Goal: Browse casually: Explore the website without a specific task or goal

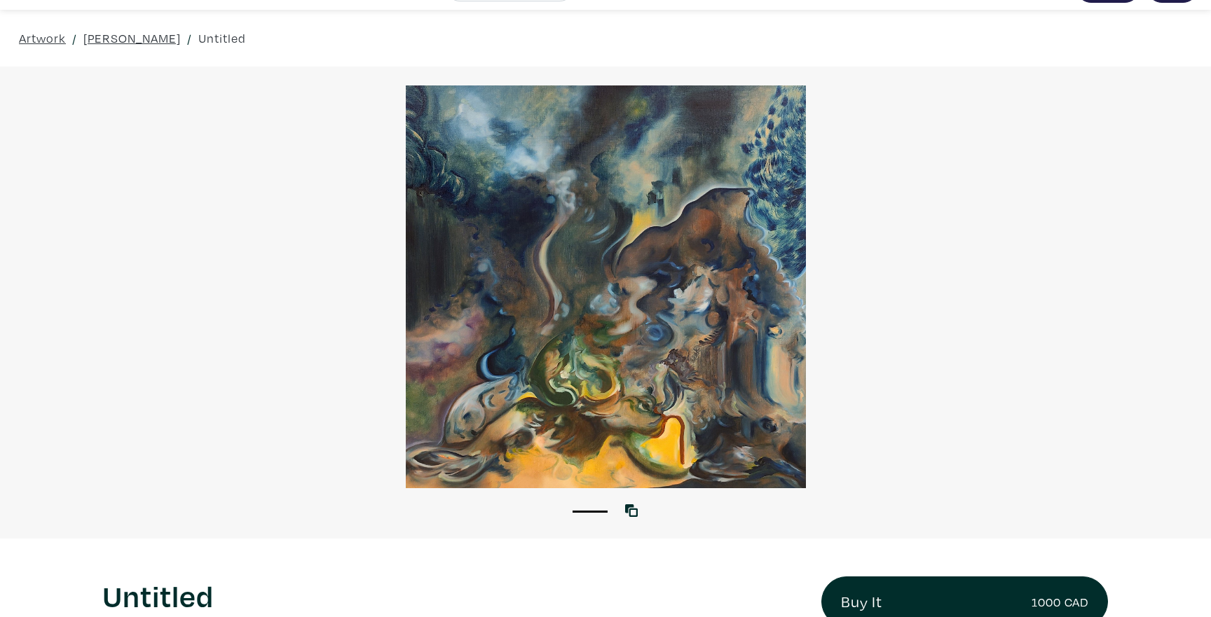
scroll to position [34, 0]
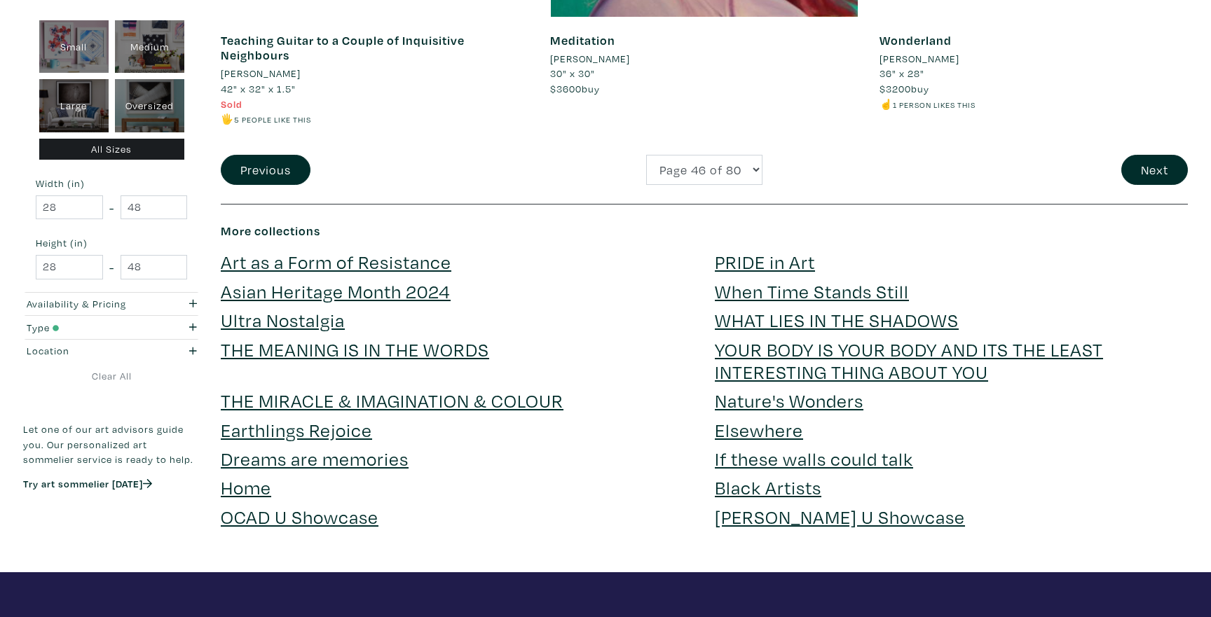
scroll to position [3580, 0]
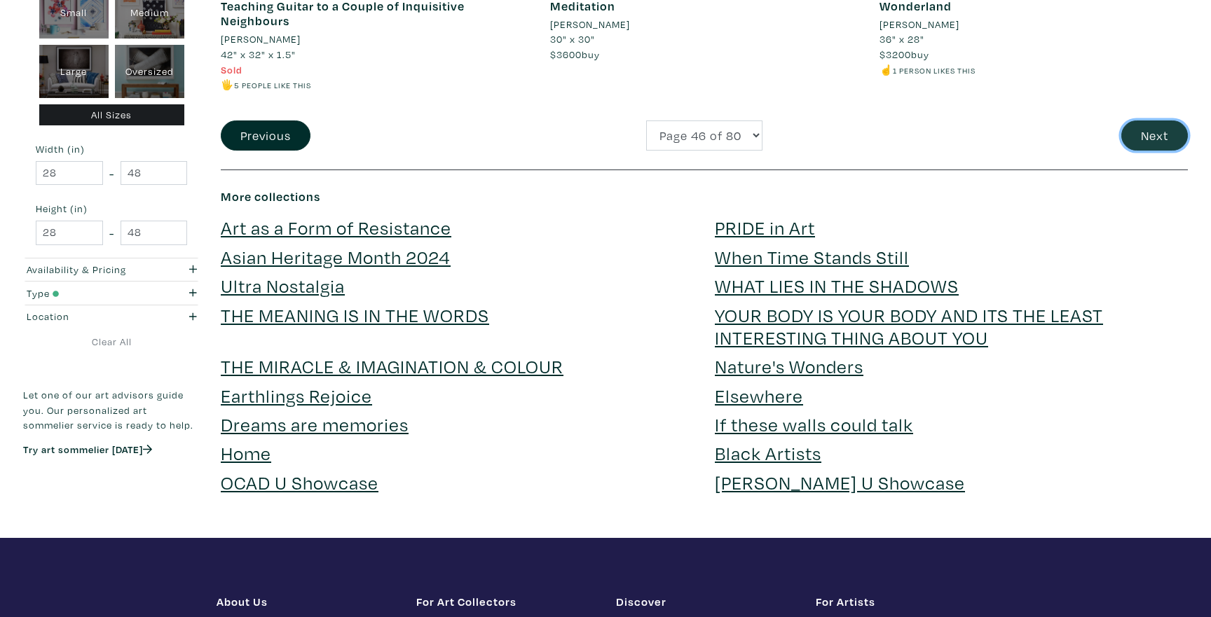
click at [1129, 141] on button "Next" at bounding box center [1154, 136] width 67 height 30
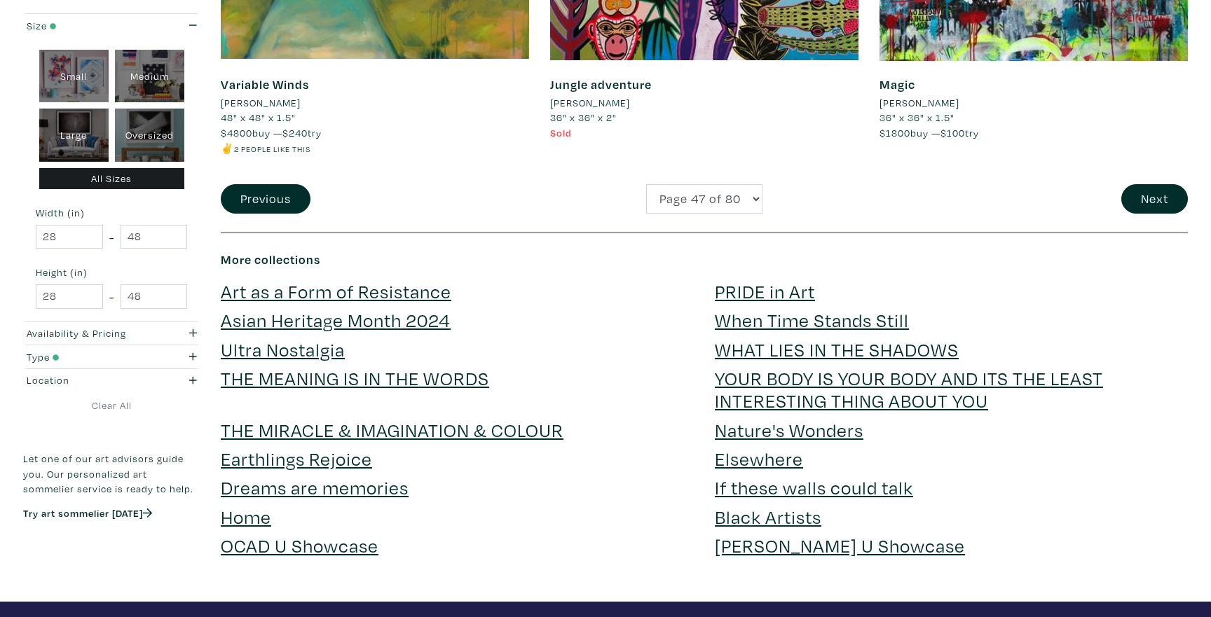
scroll to position [3529, 0]
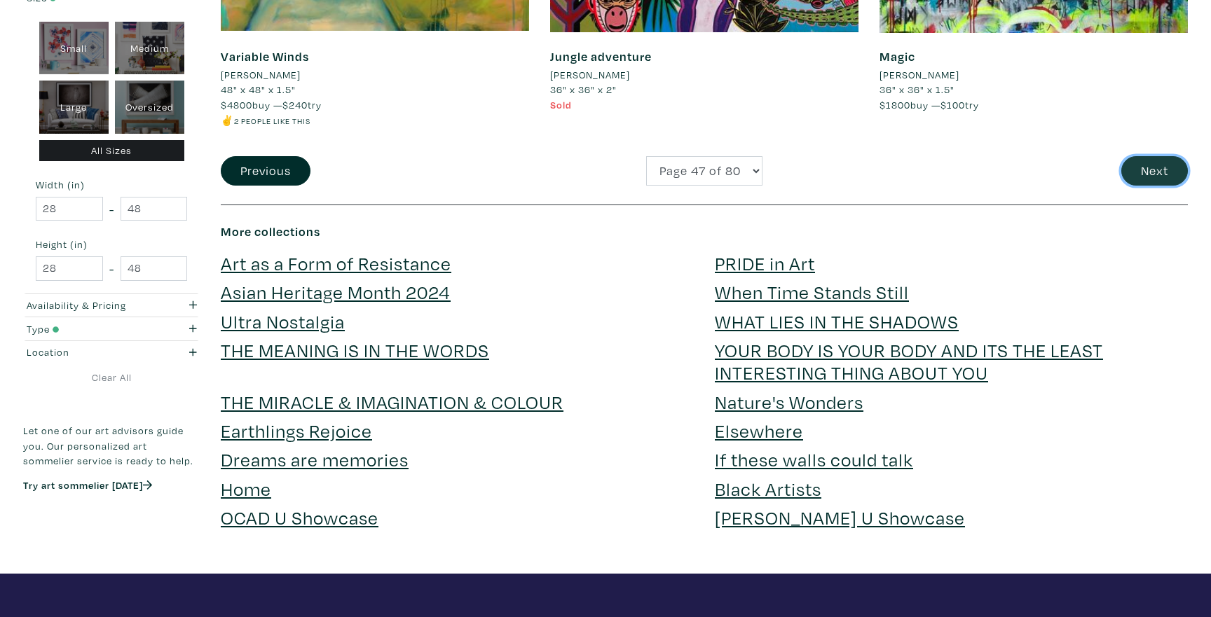
click at [1146, 174] on button "Next" at bounding box center [1154, 171] width 67 height 30
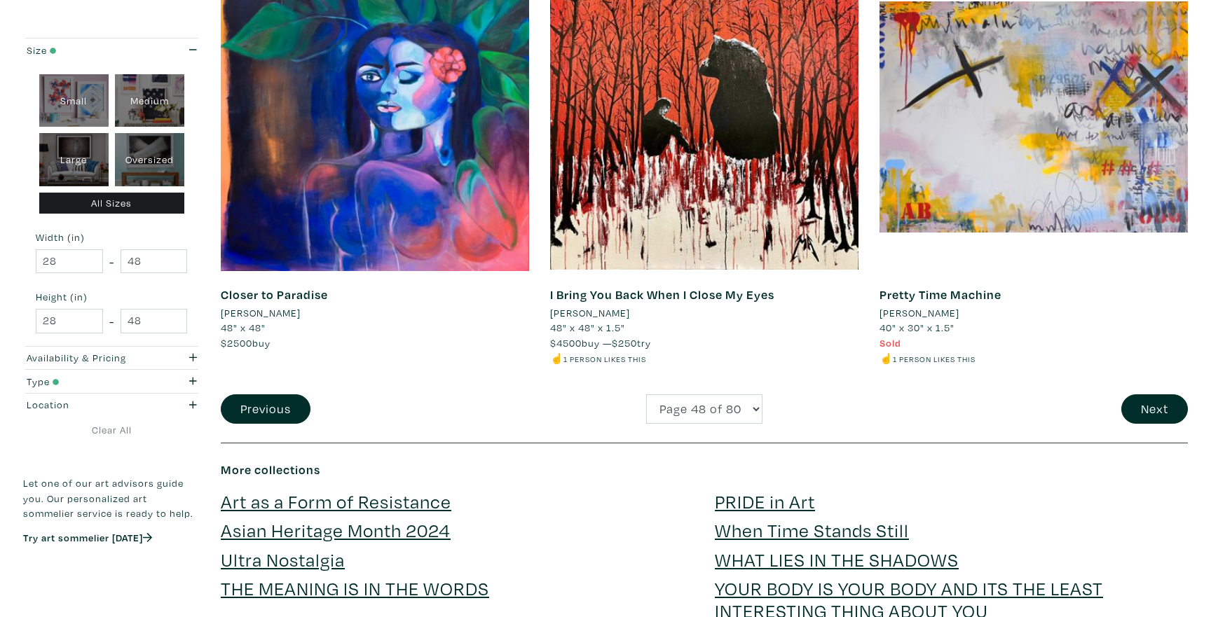
scroll to position [3300, 0]
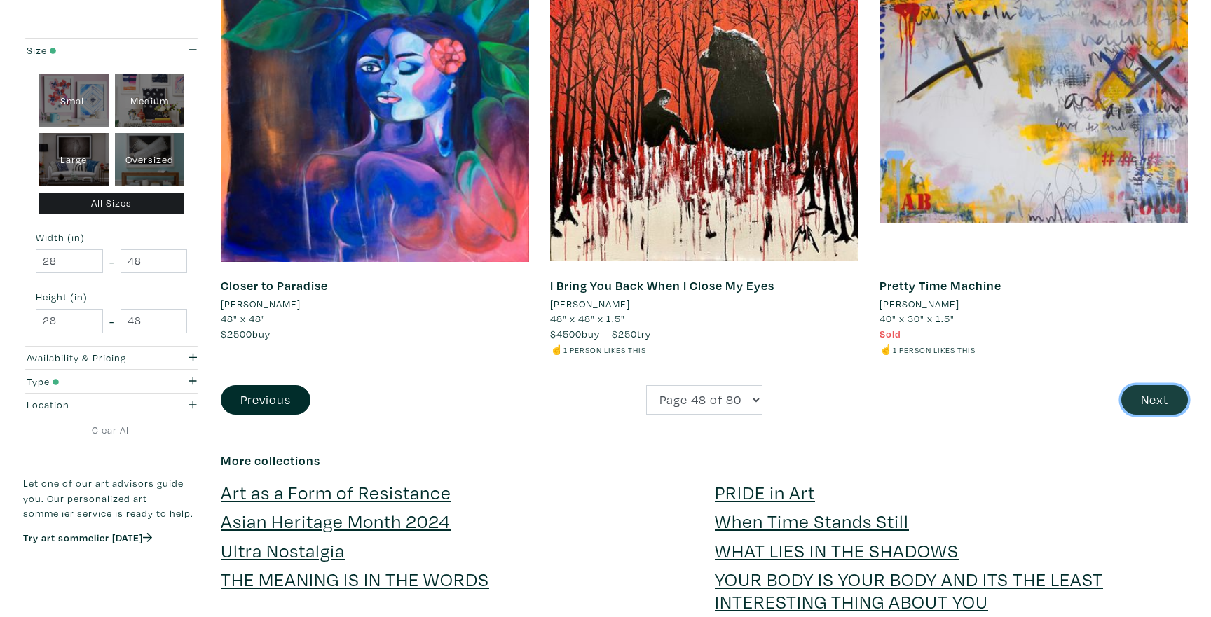
click at [1168, 407] on button "Next" at bounding box center [1154, 400] width 67 height 30
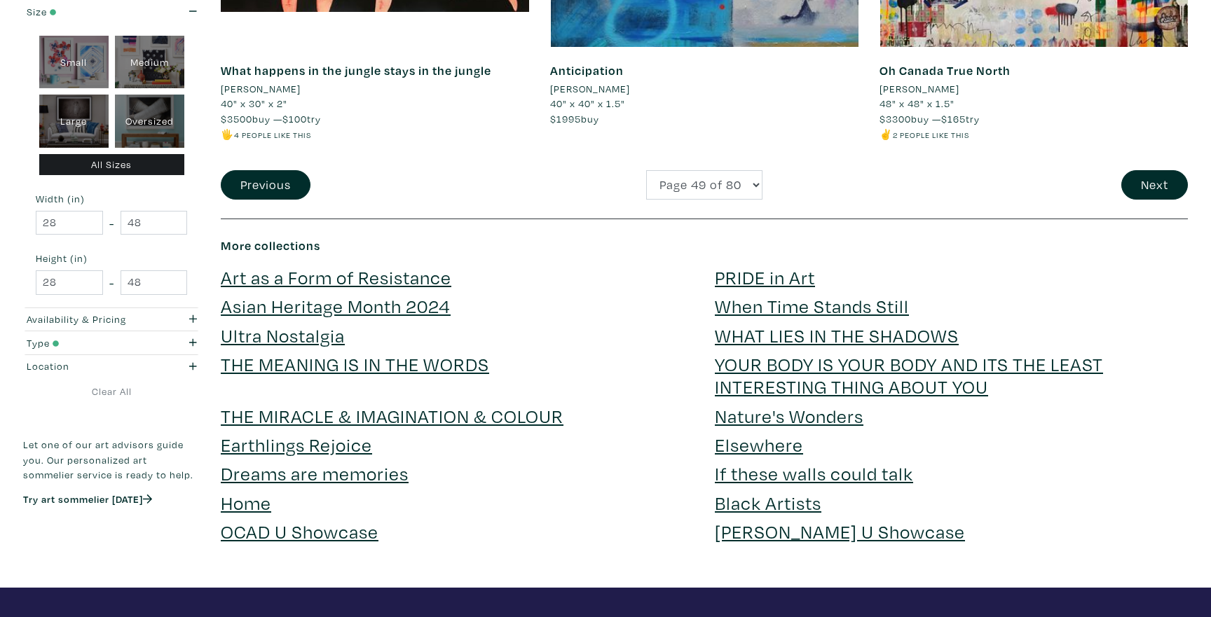
scroll to position [3525, 0]
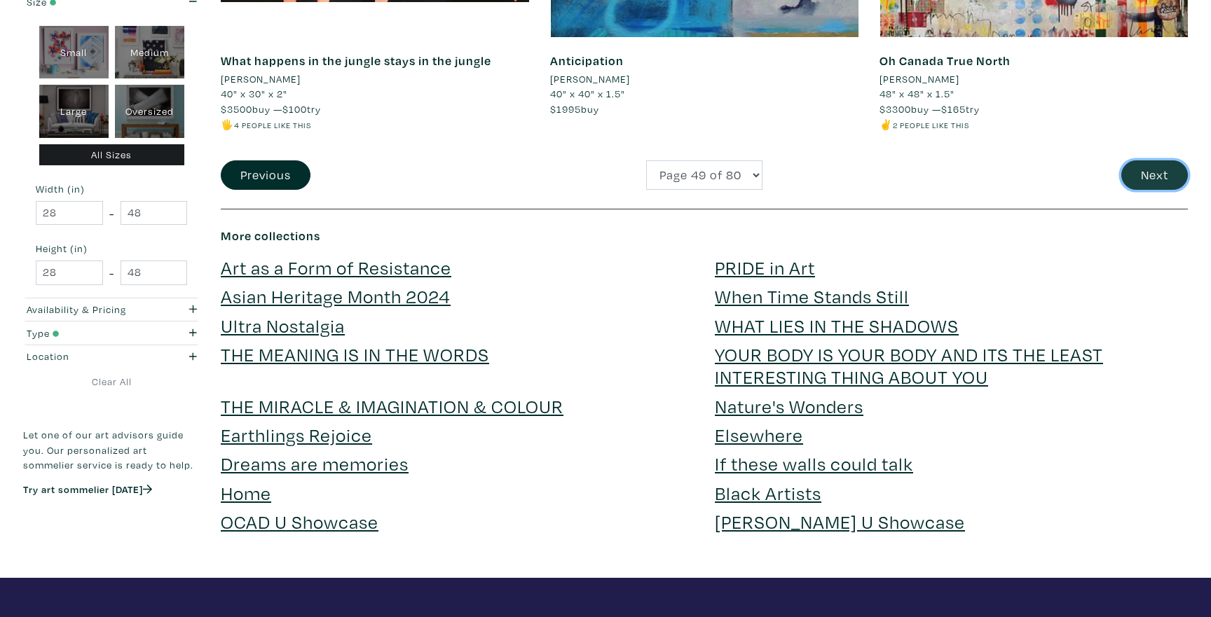
click at [1167, 183] on button "Next" at bounding box center [1154, 175] width 67 height 30
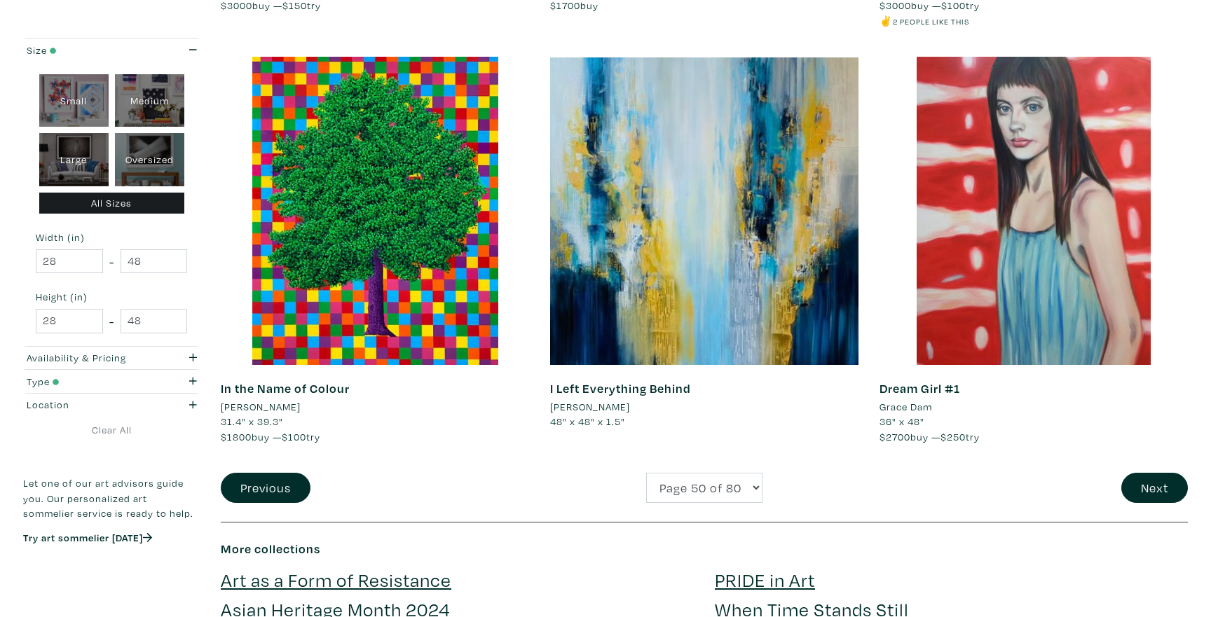
scroll to position [3225, 0]
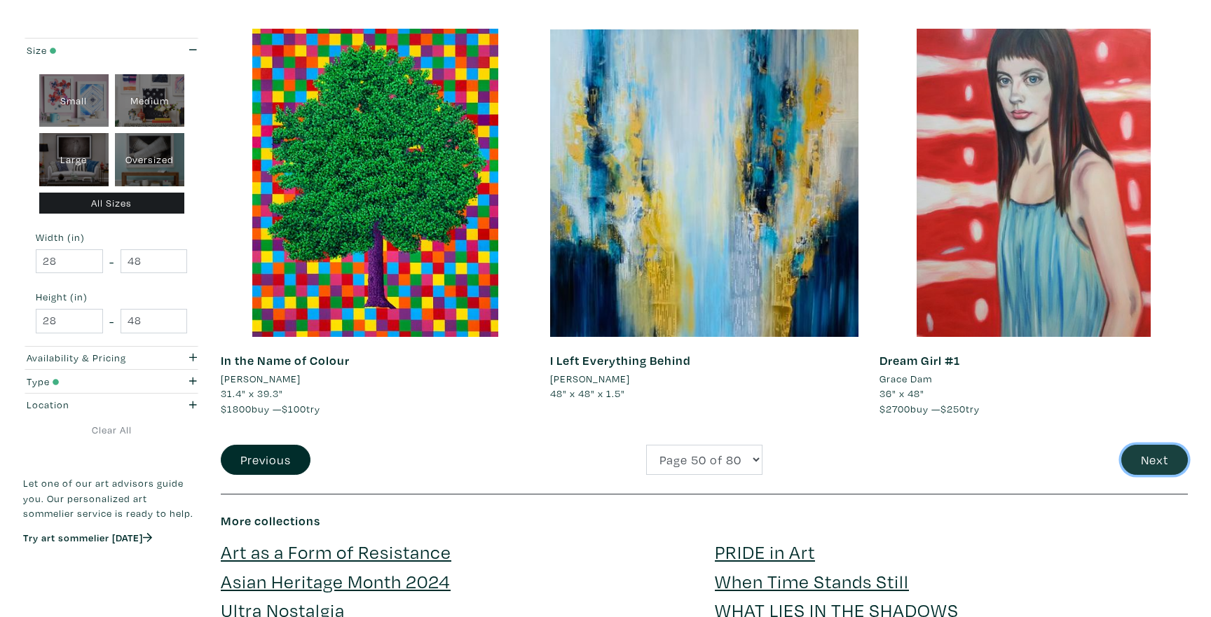
click at [1146, 445] on button "Next" at bounding box center [1154, 460] width 67 height 30
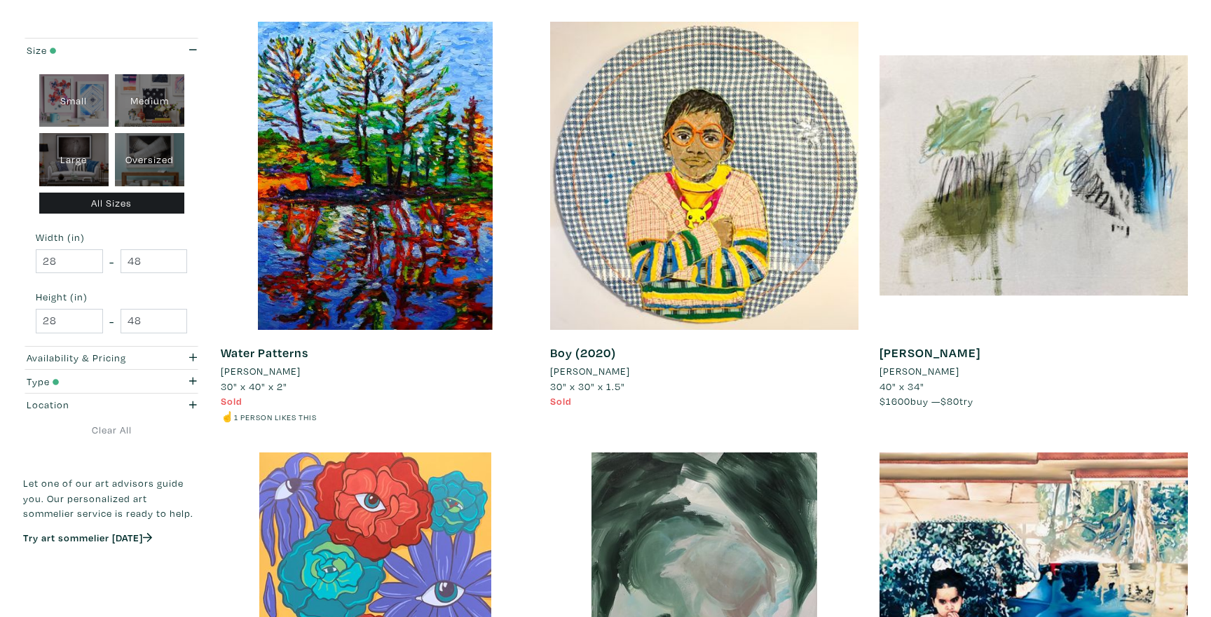
scroll to position [650, 0]
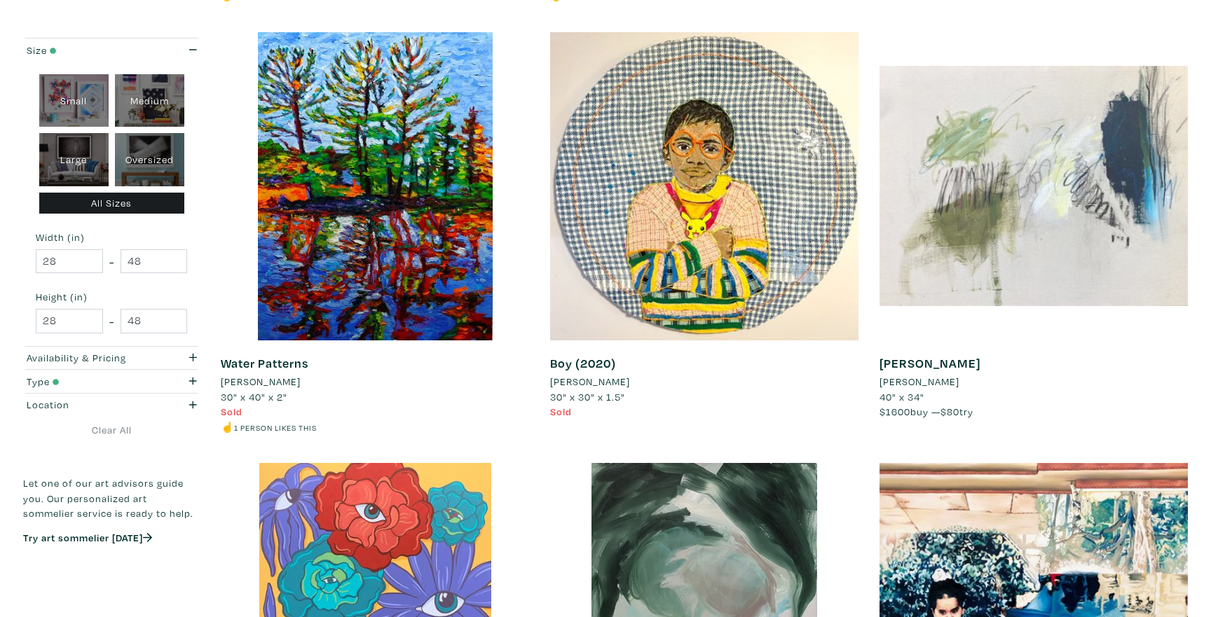
click at [1008, 212] on div at bounding box center [1033, 186] width 308 height 308
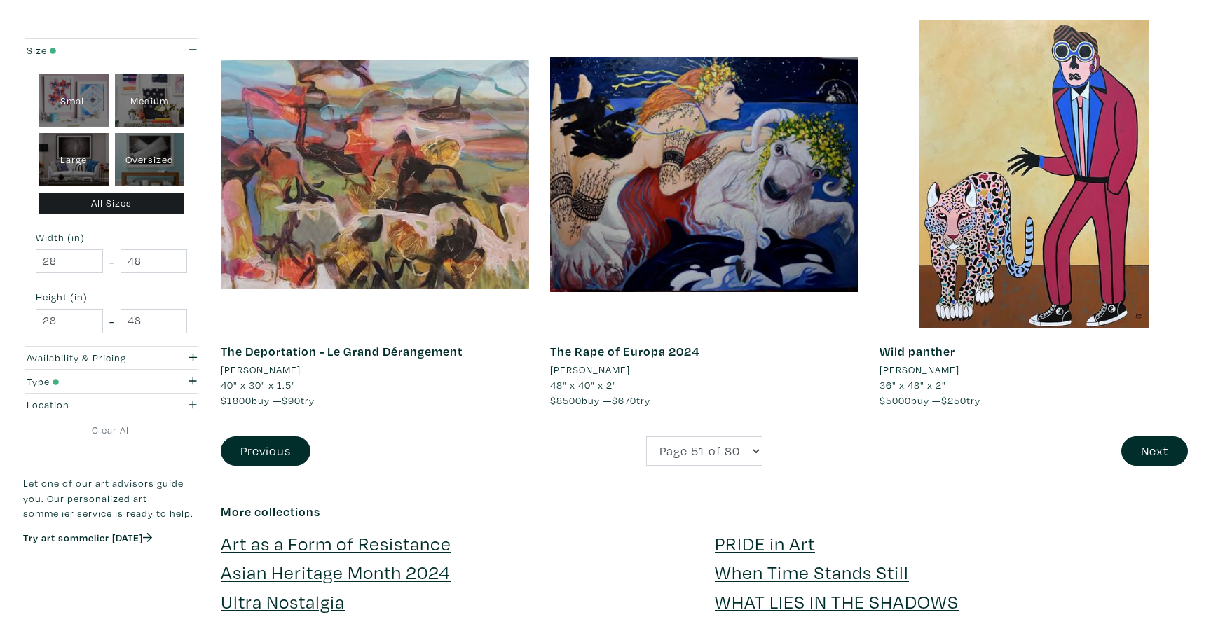
scroll to position [3259, 0]
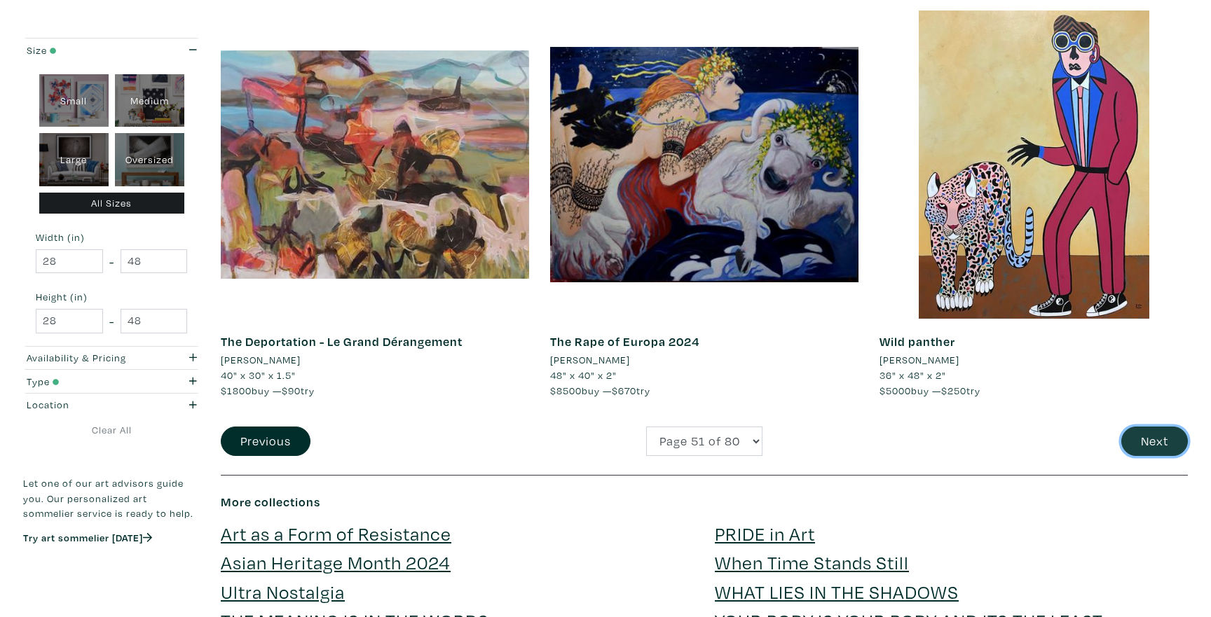
click at [1138, 437] on button "Next" at bounding box center [1154, 442] width 67 height 30
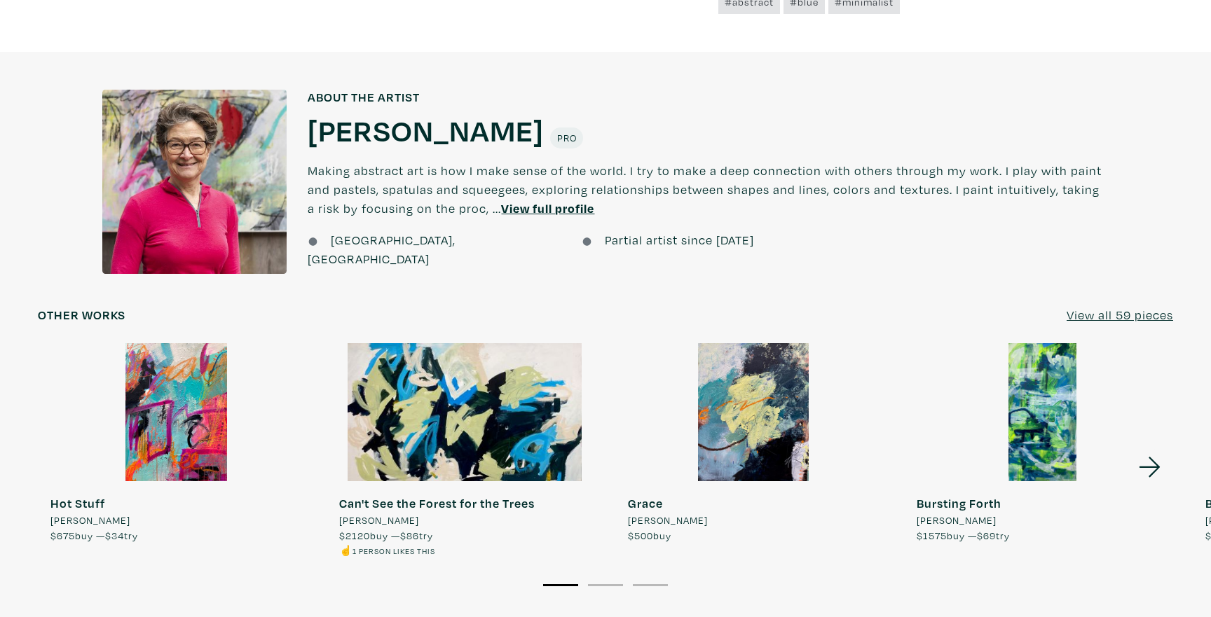
scroll to position [1094, 0]
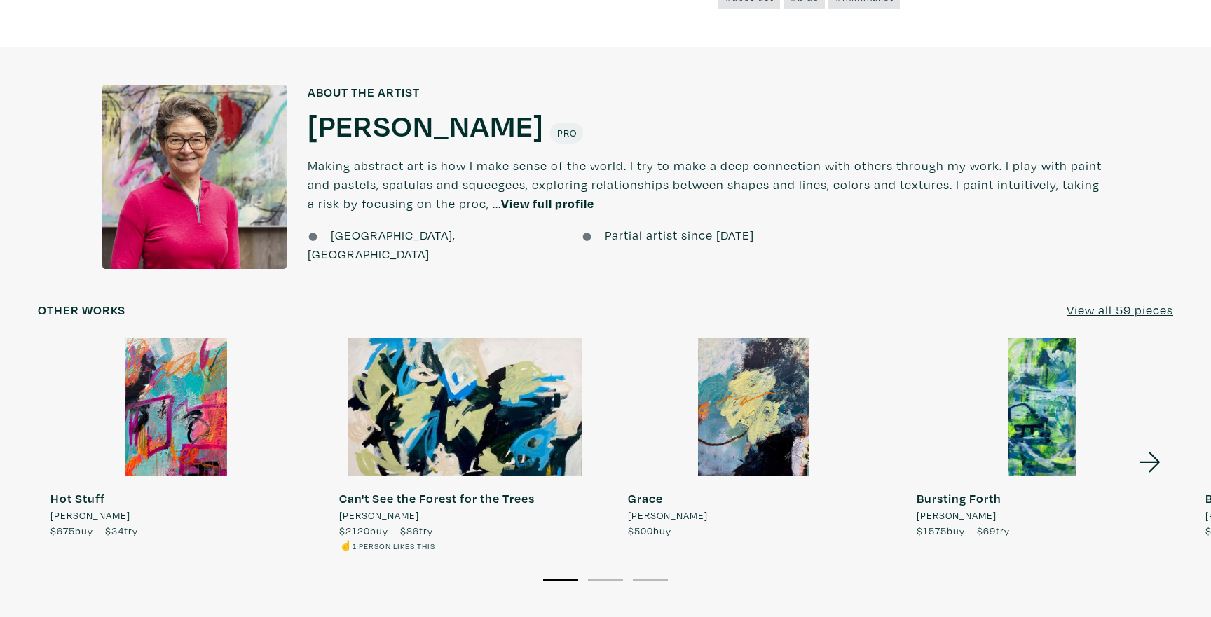
click at [1134, 313] on u "View all 59 pieces" at bounding box center [1119, 310] width 107 height 16
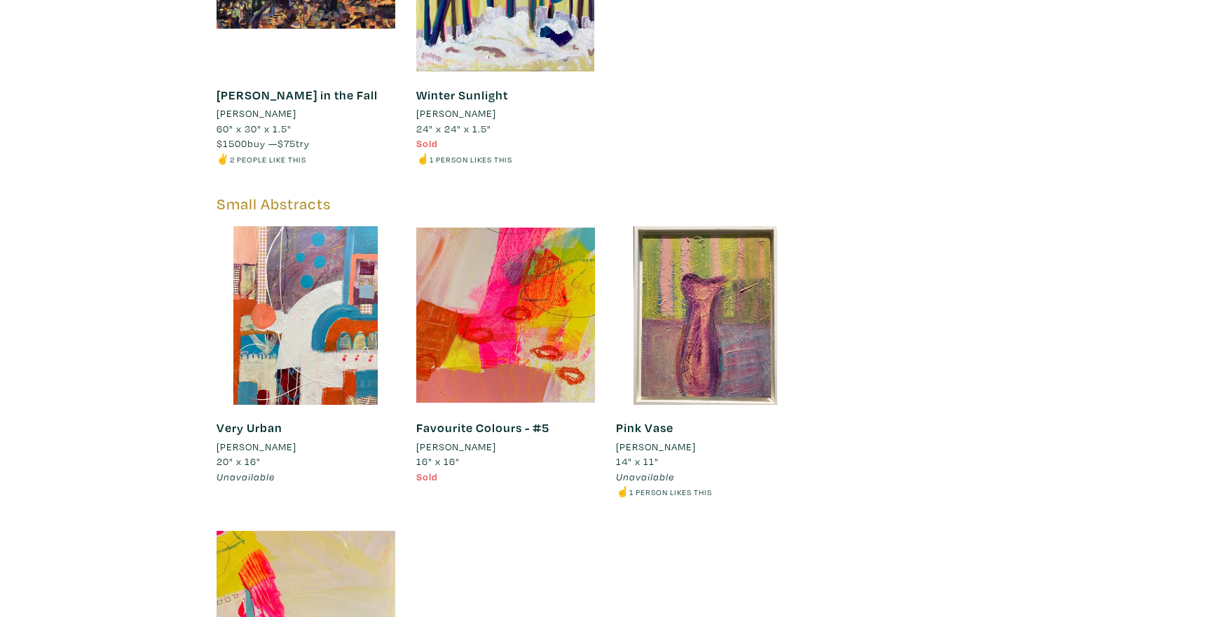
scroll to position [9235, 0]
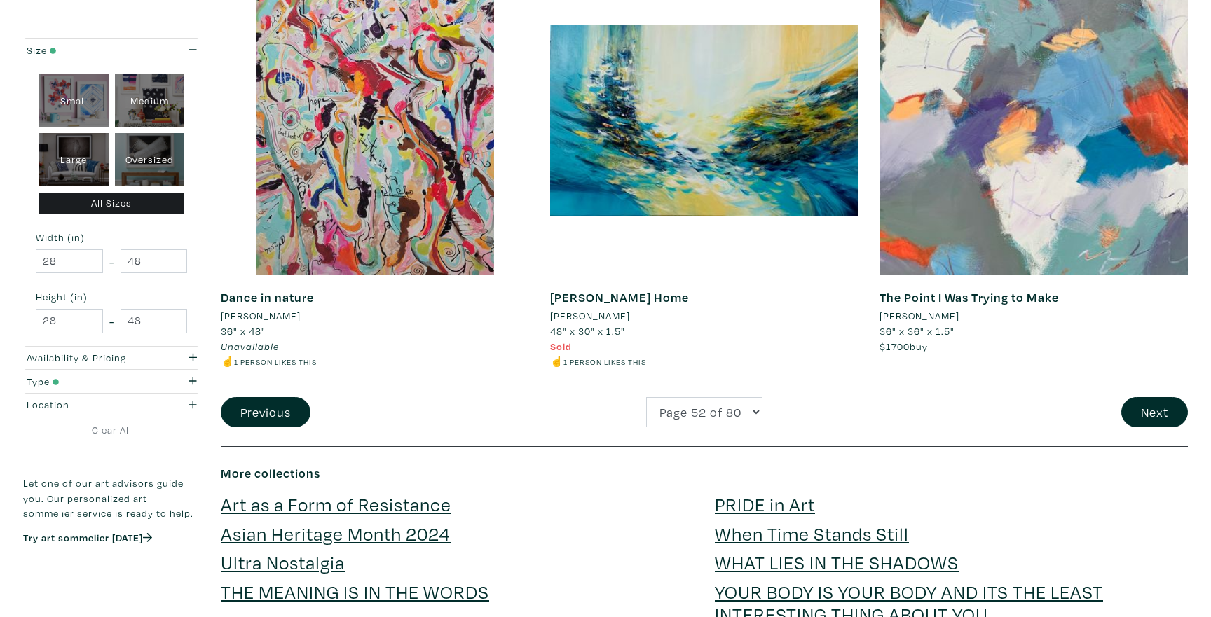
scroll to position [3338, 0]
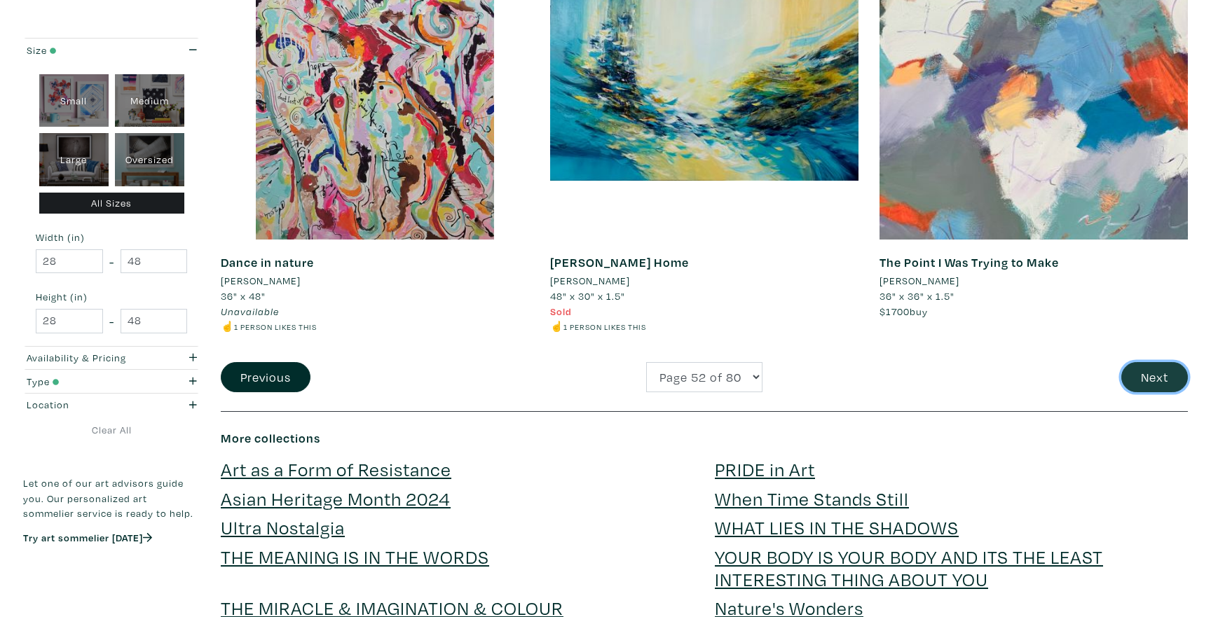
click at [1165, 386] on button "Next" at bounding box center [1154, 377] width 67 height 30
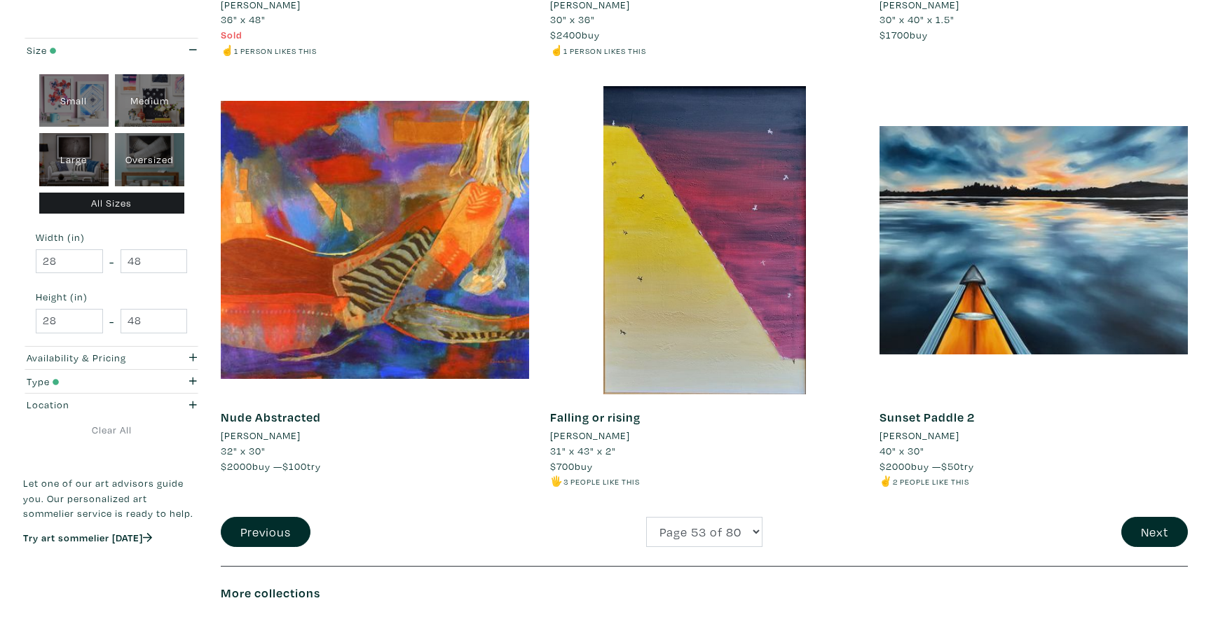
scroll to position [3180, 0]
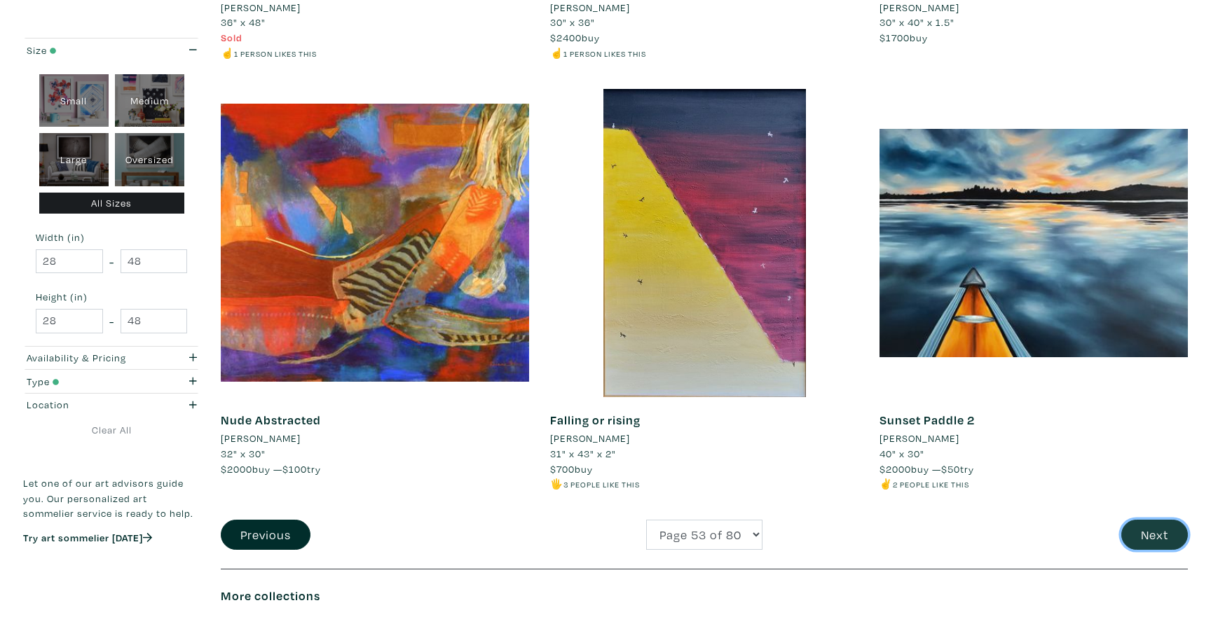
click at [1159, 533] on button "Next" at bounding box center [1154, 535] width 67 height 30
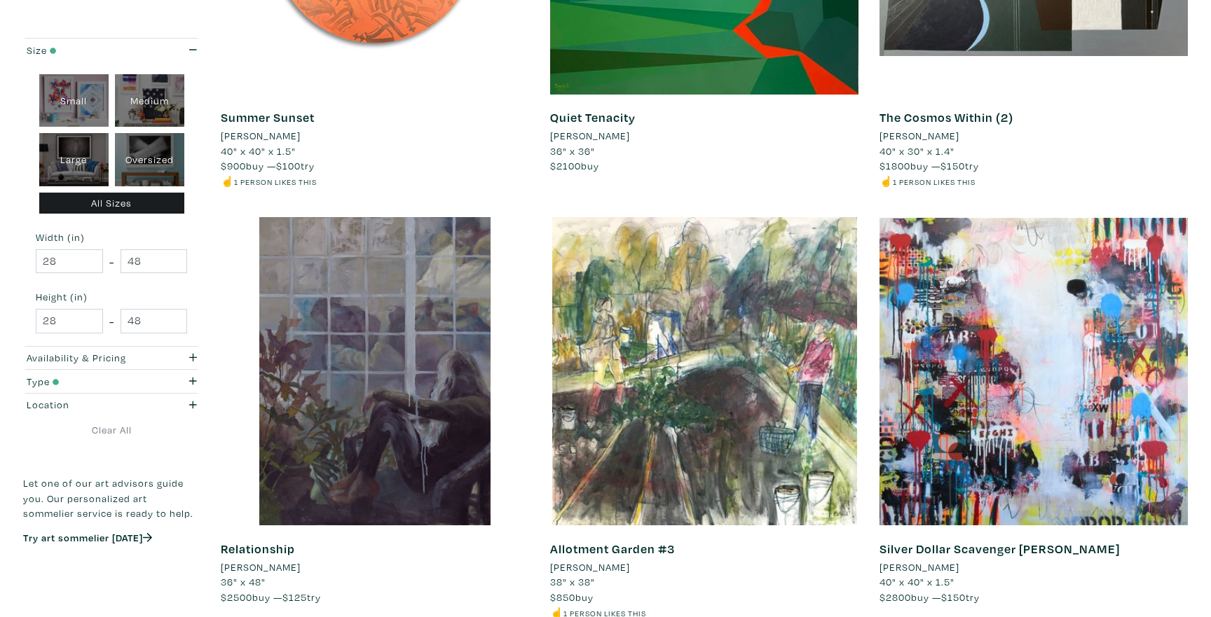
scroll to position [3236, 0]
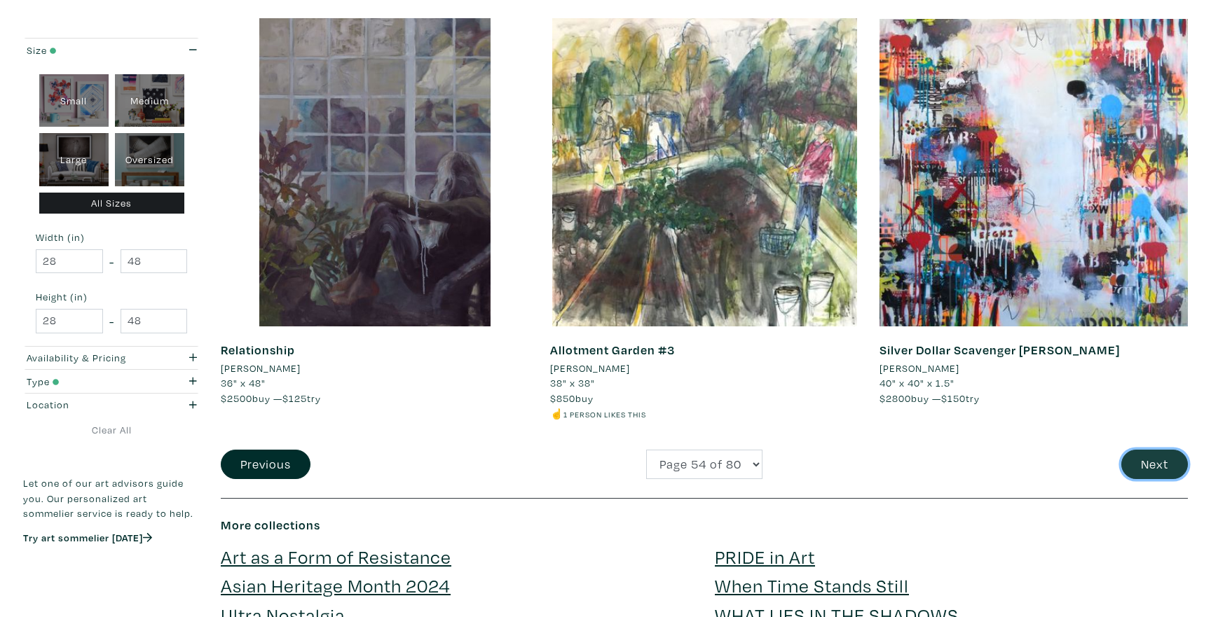
click at [1135, 472] on button "Next" at bounding box center [1154, 465] width 67 height 30
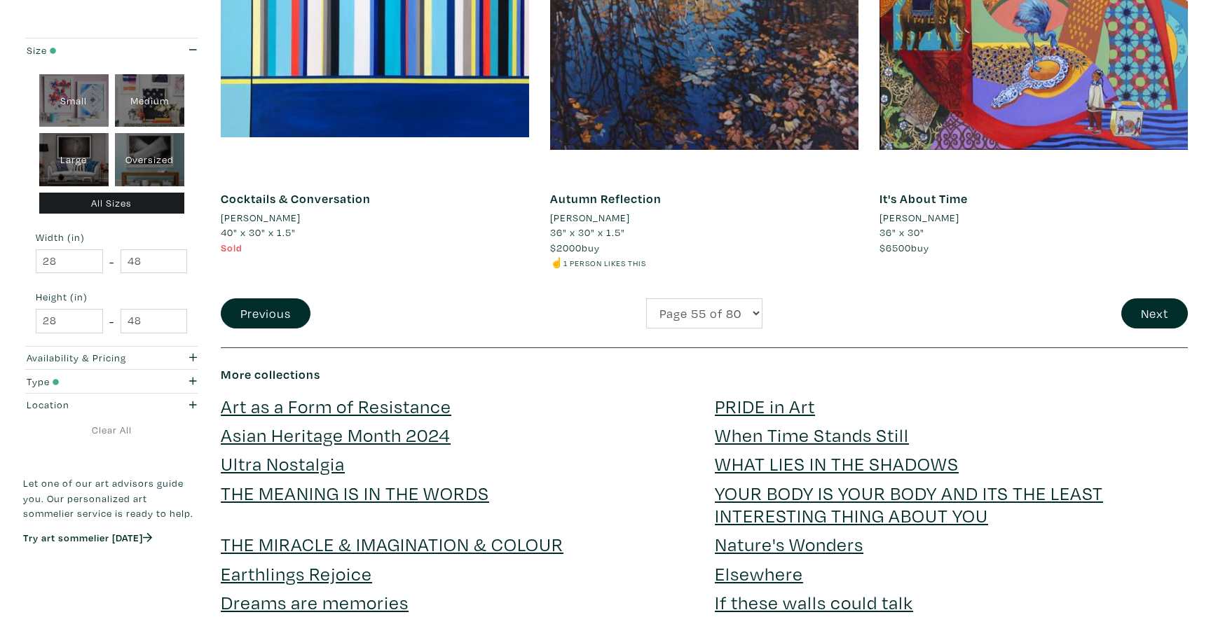
scroll to position [3372, 0]
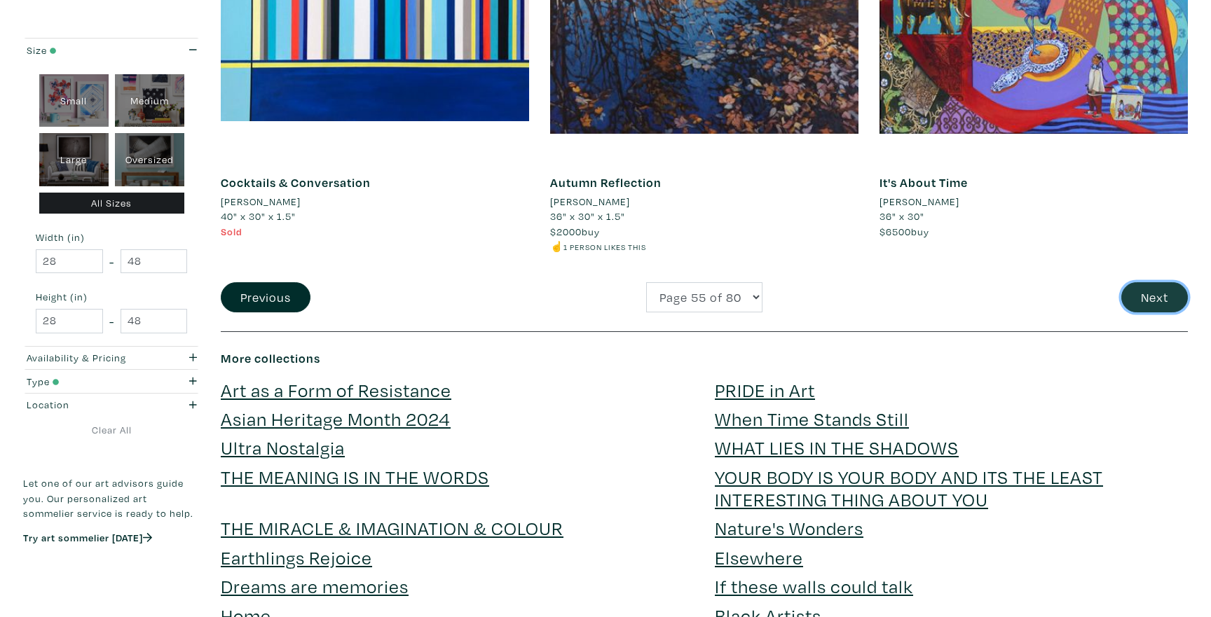
click at [1153, 296] on button "Next" at bounding box center [1154, 297] width 67 height 30
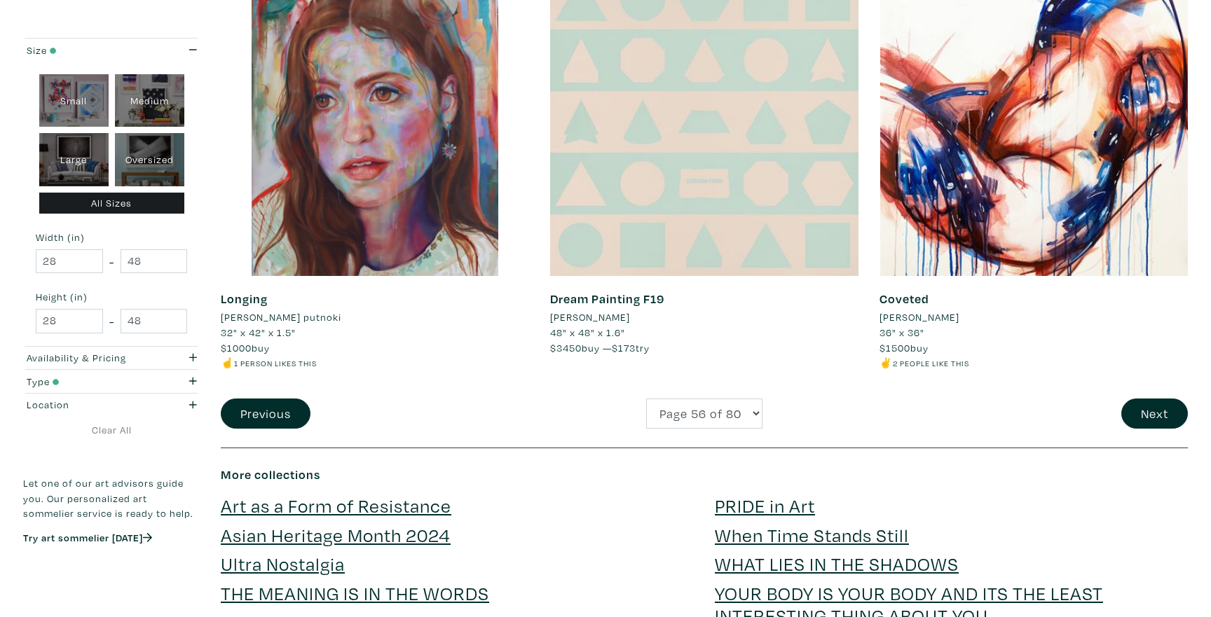
scroll to position [3295, 0]
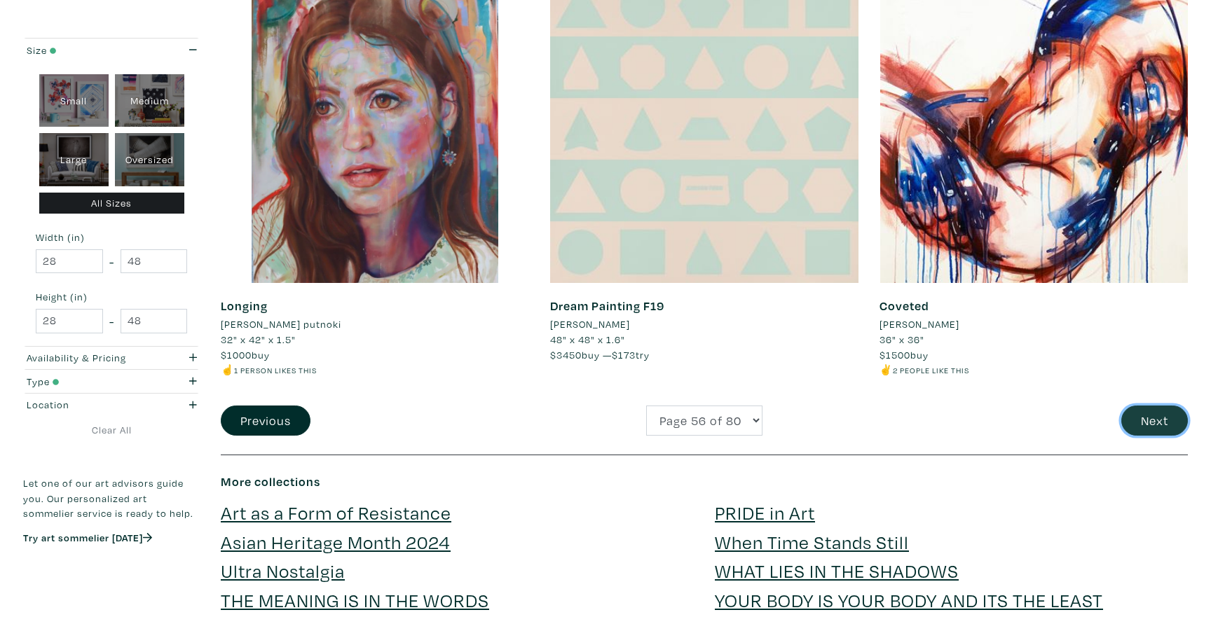
click at [1166, 417] on button "Next" at bounding box center [1154, 421] width 67 height 30
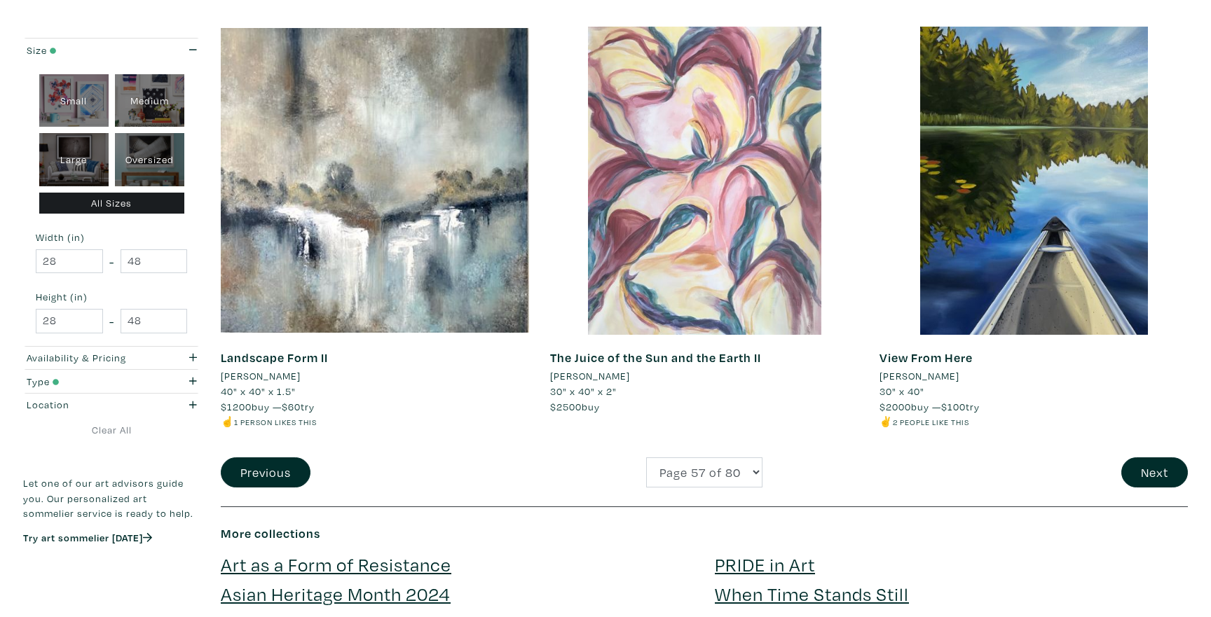
scroll to position [3354, 0]
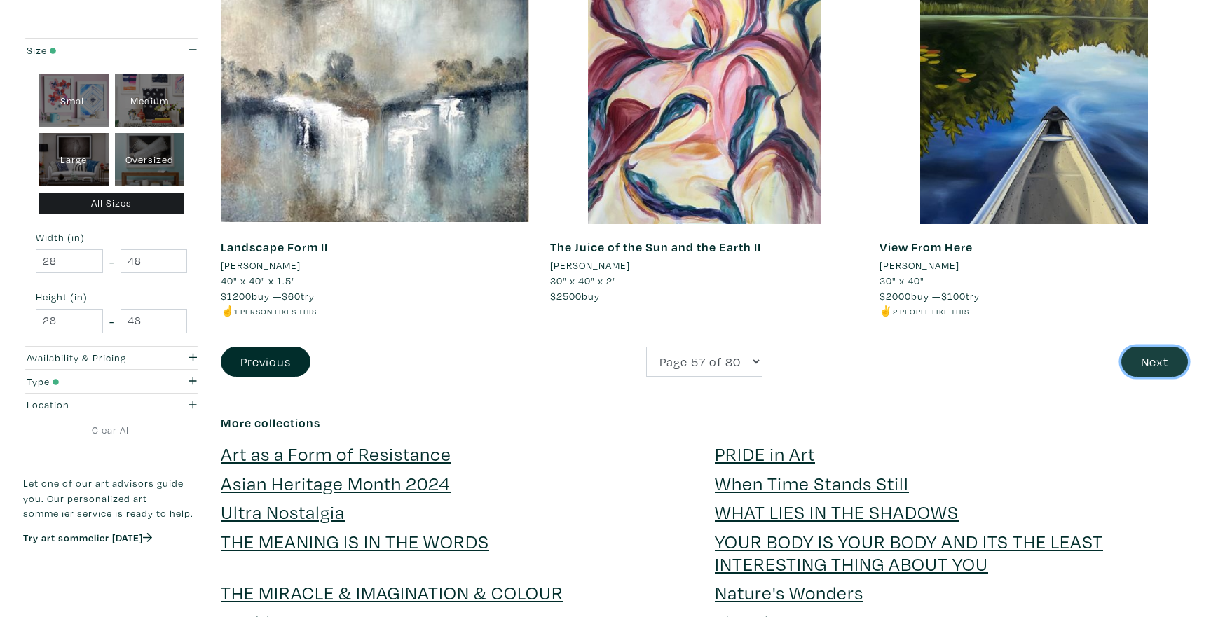
click at [1150, 361] on button "Next" at bounding box center [1154, 362] width 67 height 30
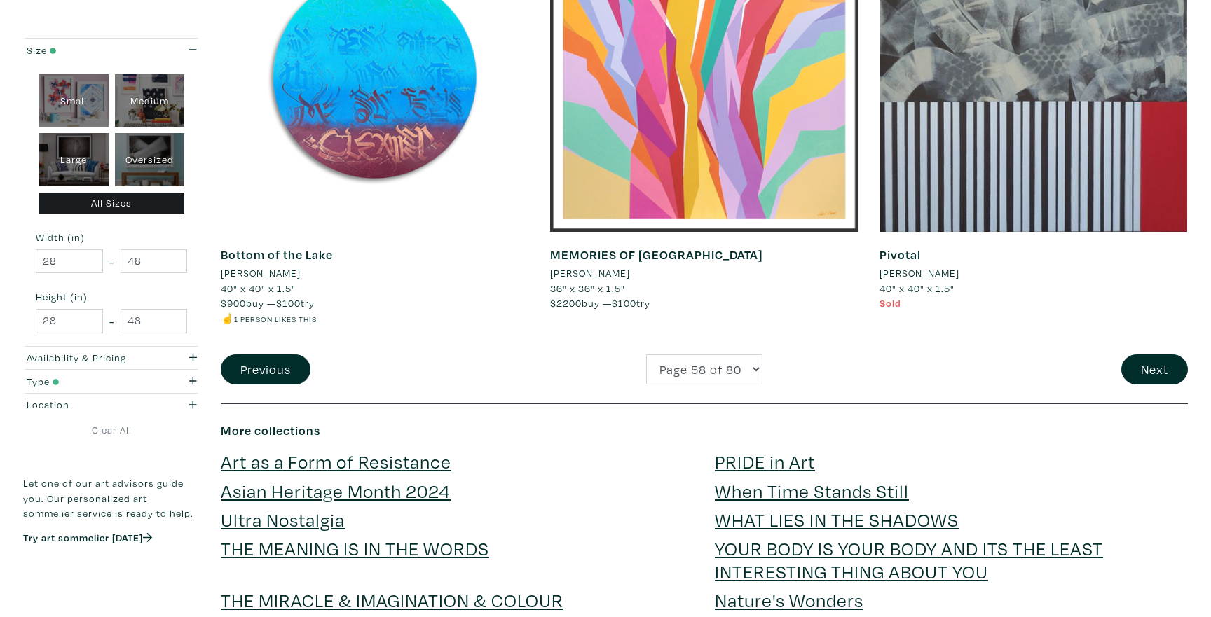
scroll to position [3309, 0]
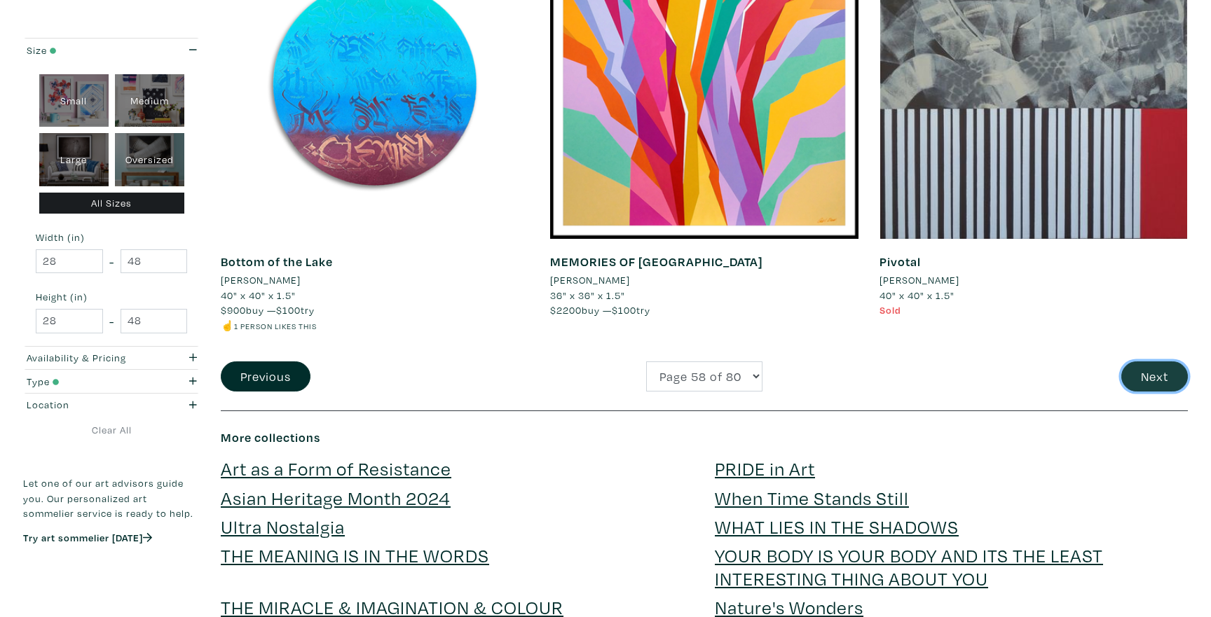
click at [1162, 378] on button "Next" at bounding box center [1154, 377] width 67 height 30
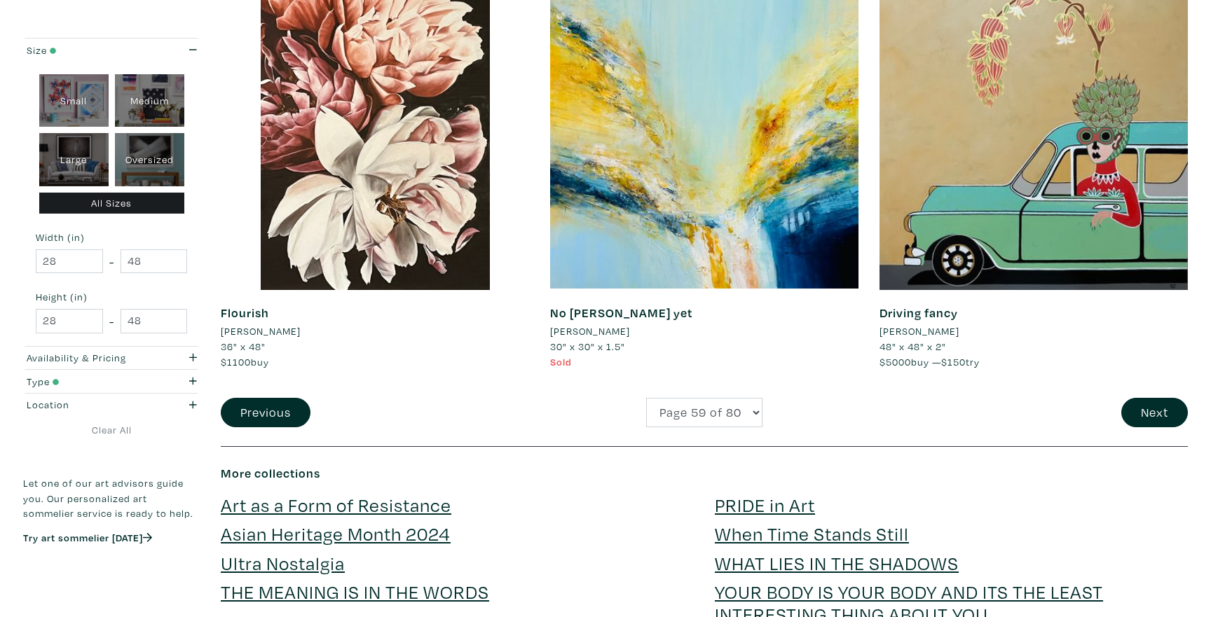
scroll to position [3311, 0]
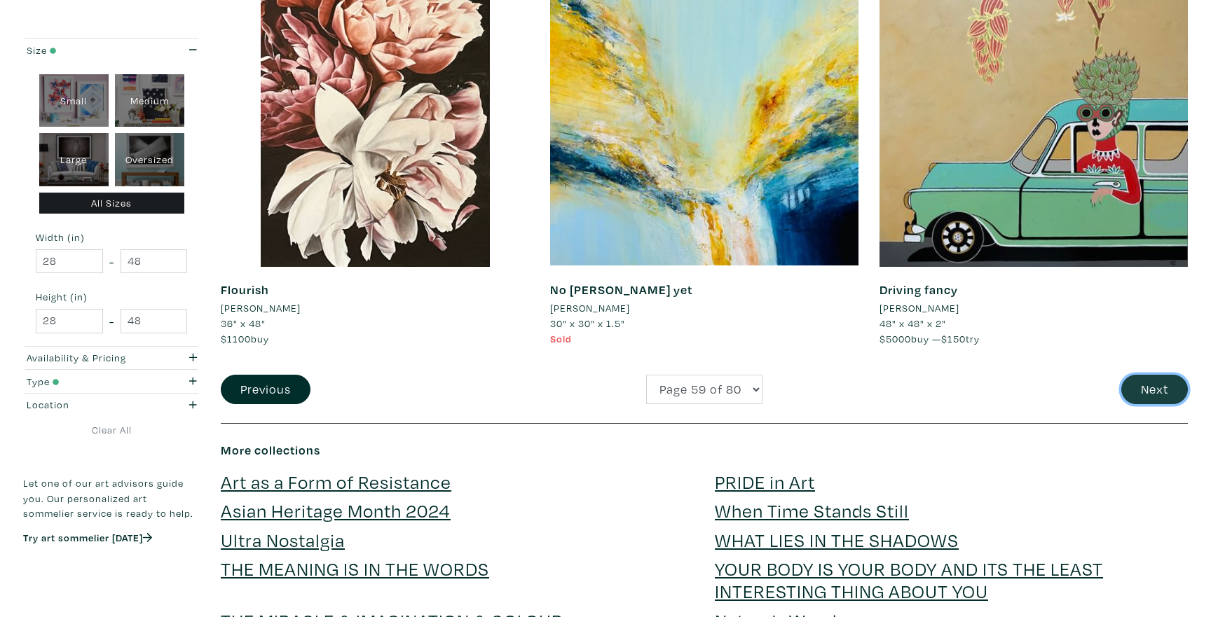
click at [1181, 383] on button "Next" at bounding box center [1154, 390] width 67 height 30
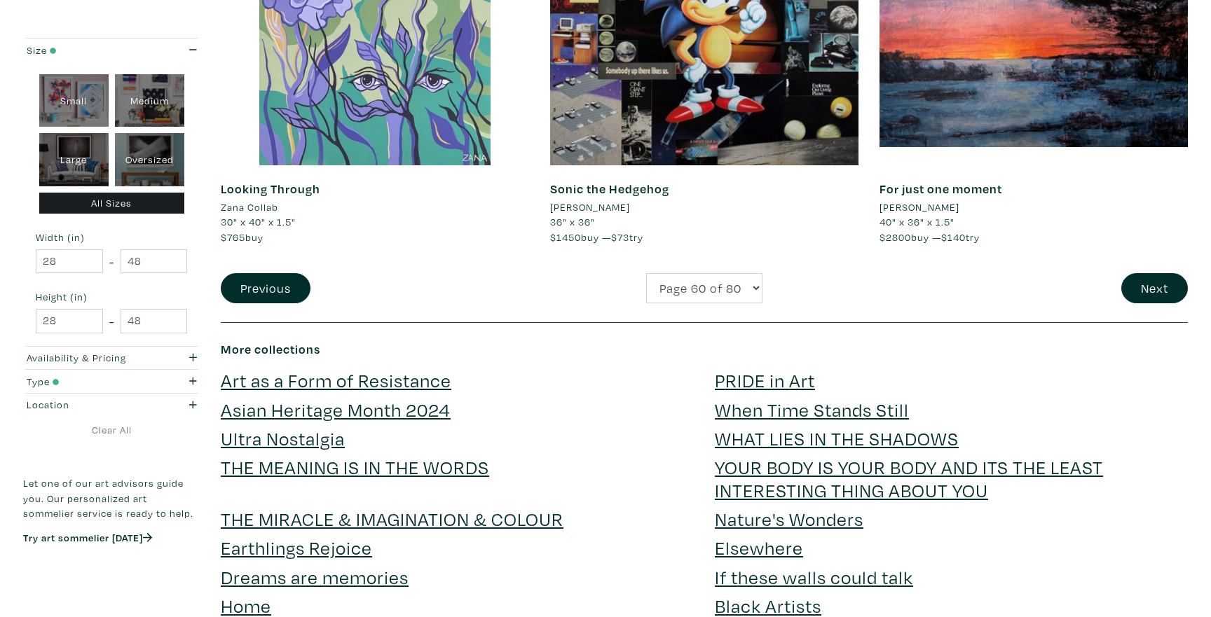
scroll to position [3390, 0]
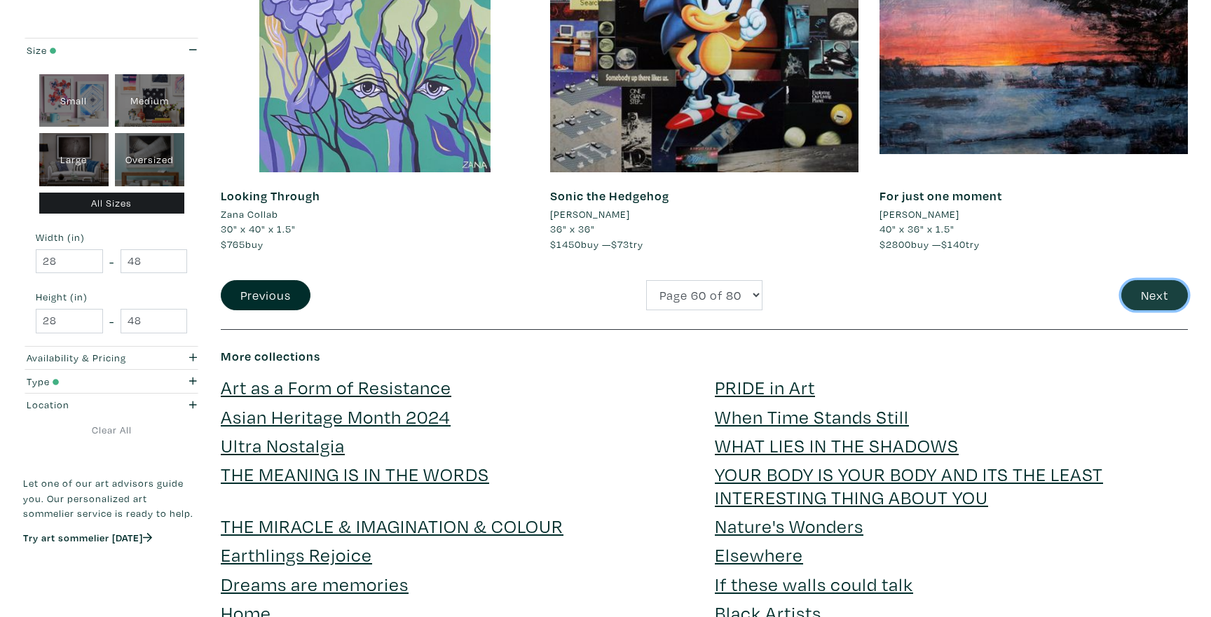
click at [1166, 303] on button "Next" at bounding box center [1154, 295] width 67 height 30
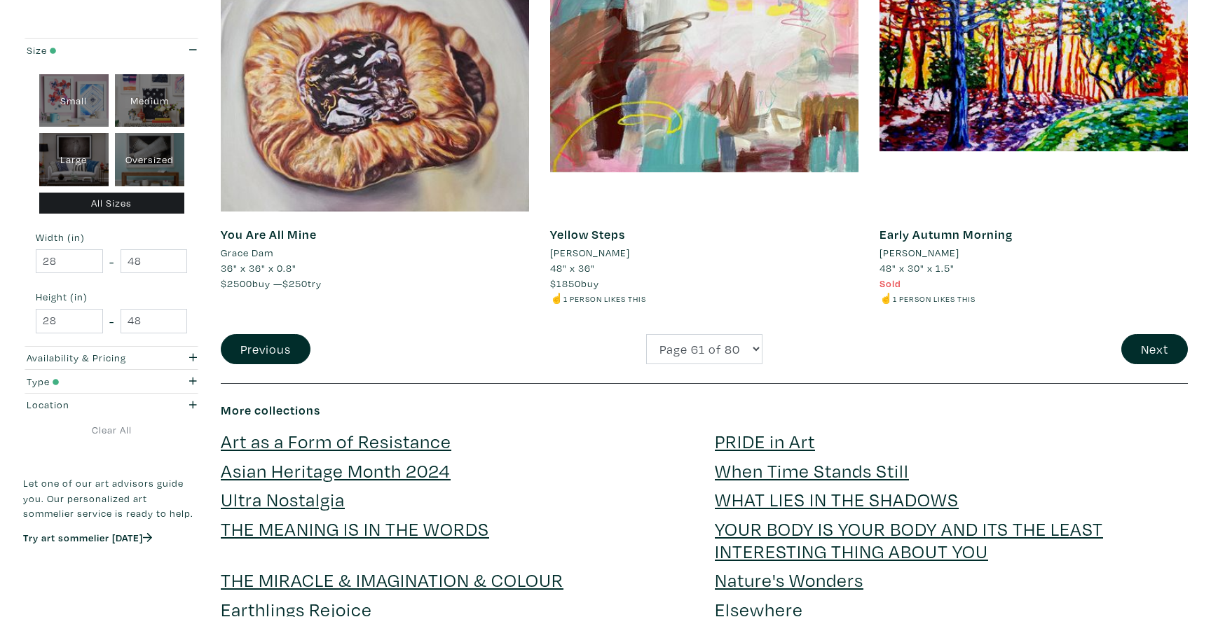
scroll to position [3375, 0]
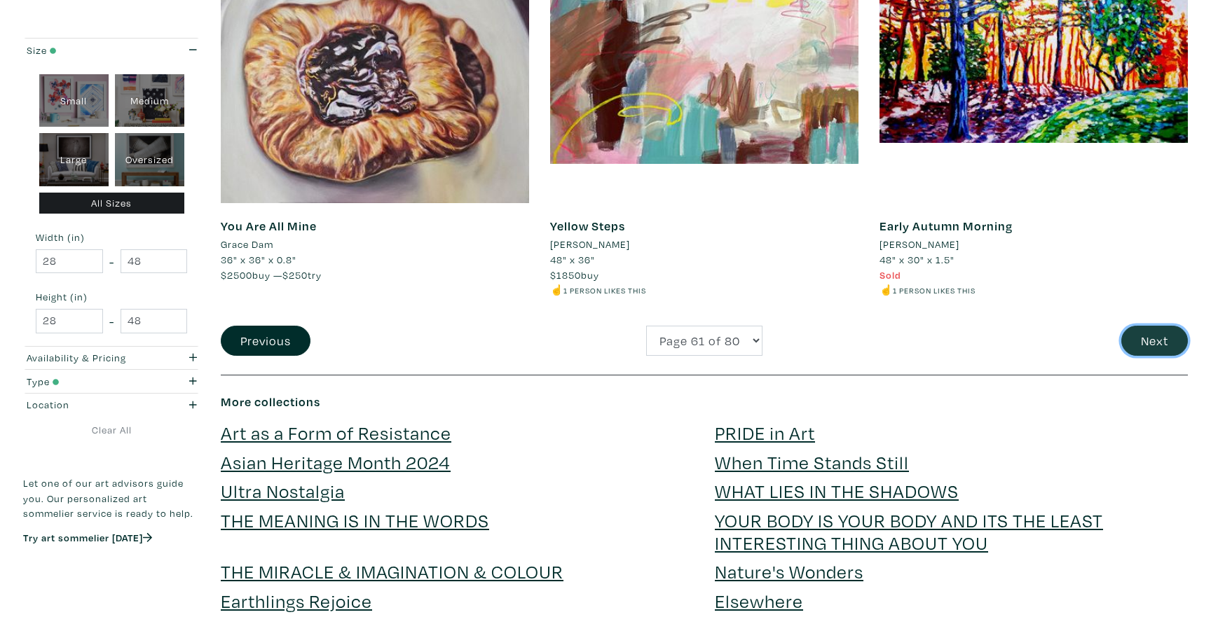
click at [1156, 351] on button "Next" at bounding box center [1154, 341] width 67 height 30
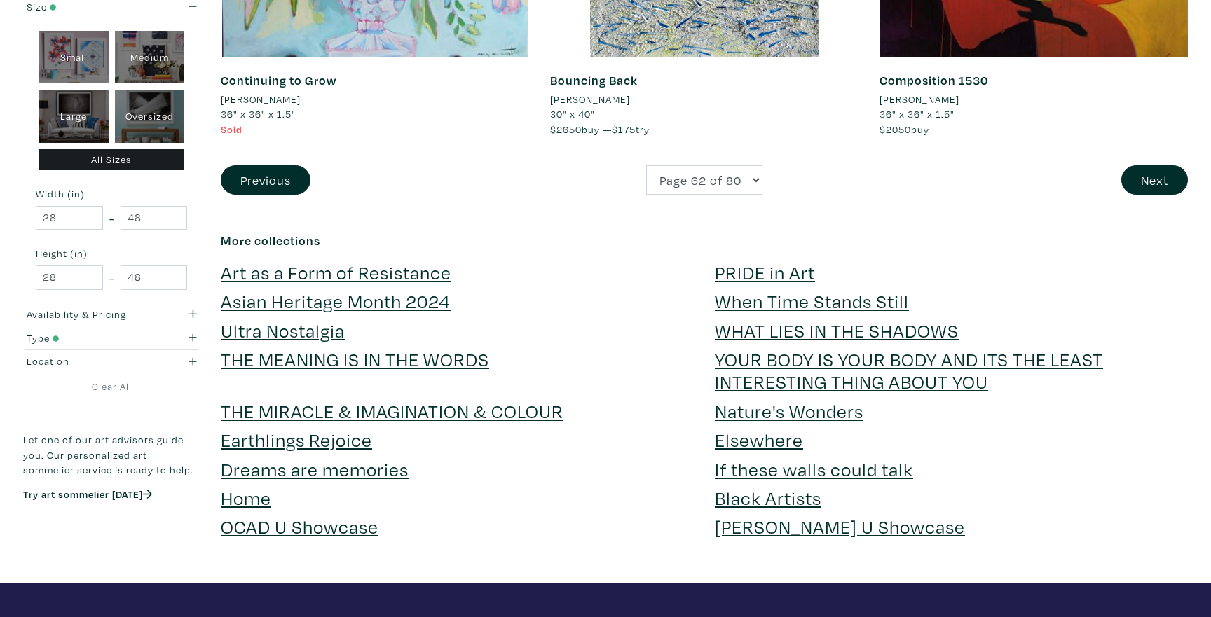
scroll to position [3481, 0]
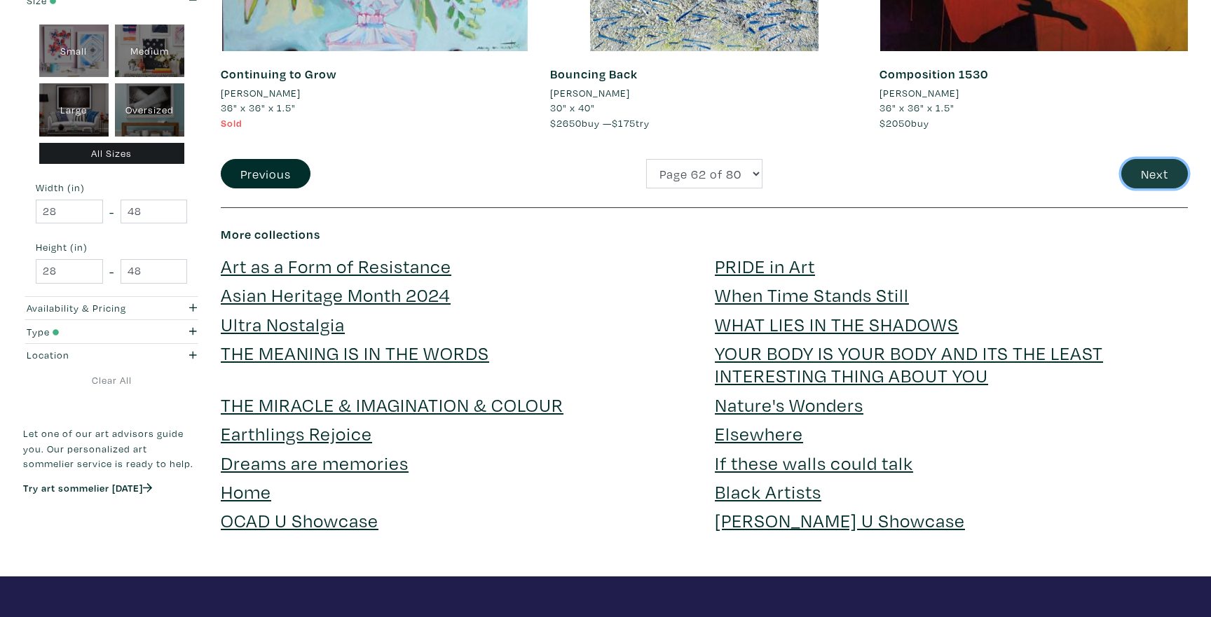
click at [1144, 185] on button "Next" at bounding box center [1154, 174] width 67 height 30
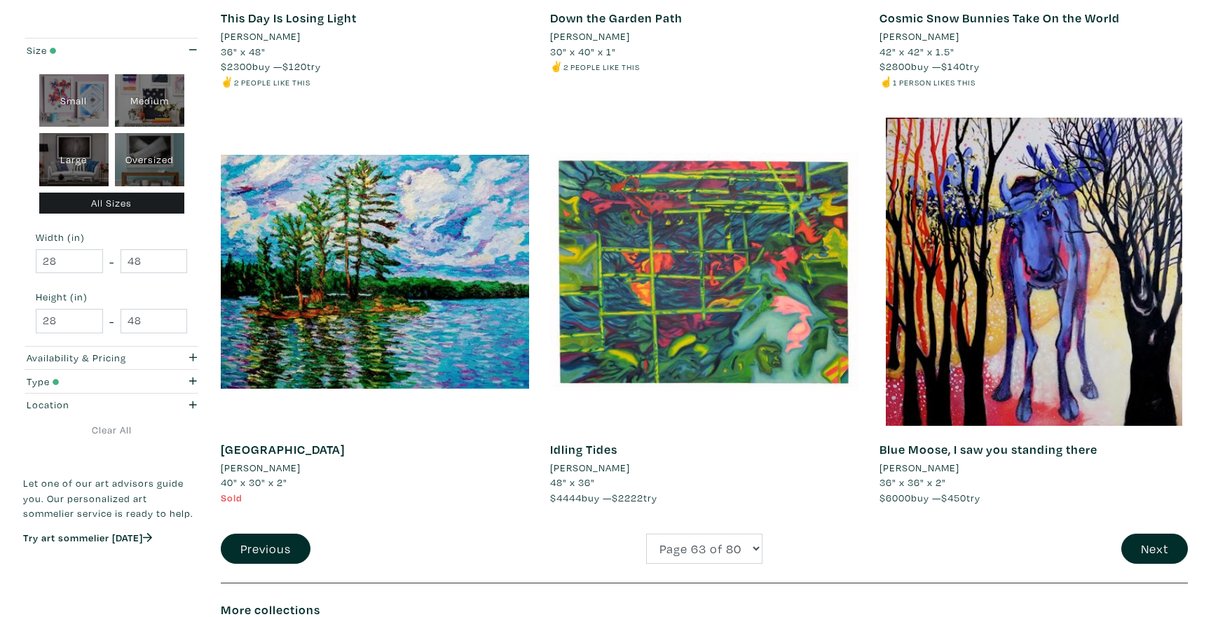
scroll to position [3135, 0]
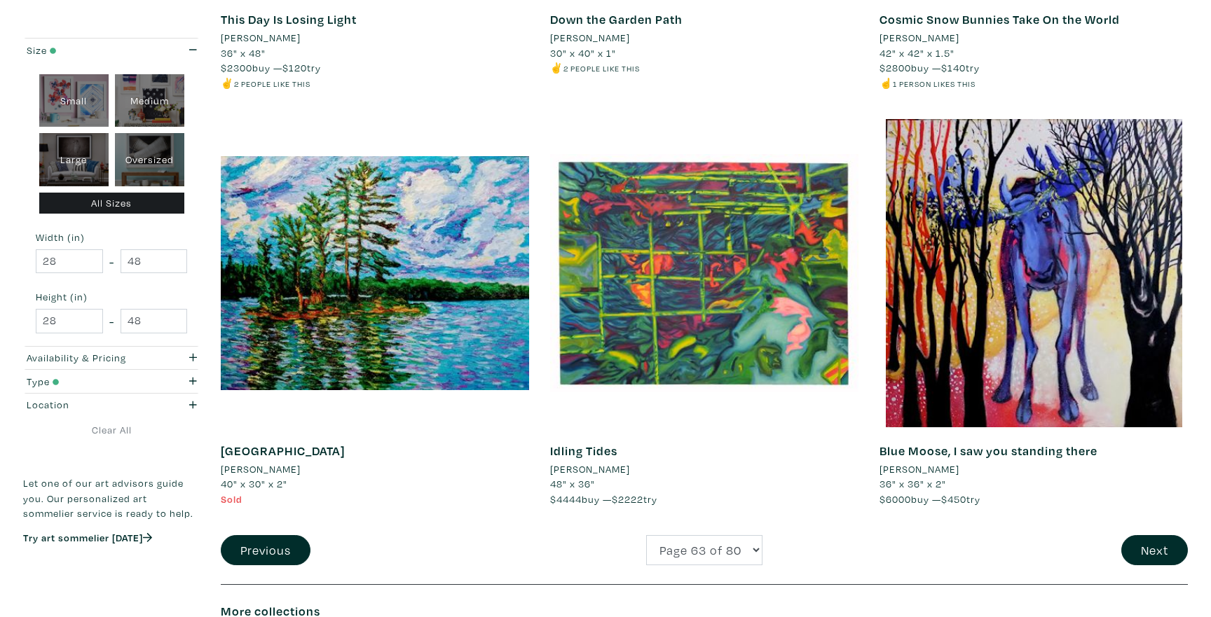
click at [1188, 554] on div "Next" at bounding box center [1033, 550] width 329 height 30
click at [1170, 555] on button "Next" at bounding box center [1154, 550] width 67 height 30
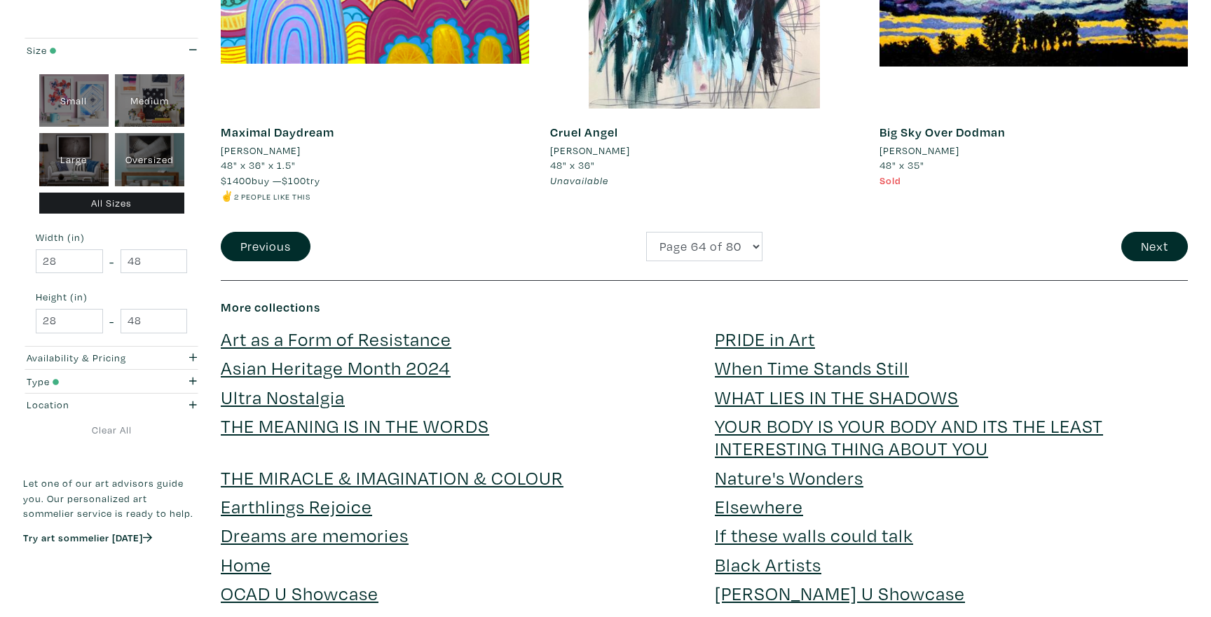
scroll to position [3496, 0]
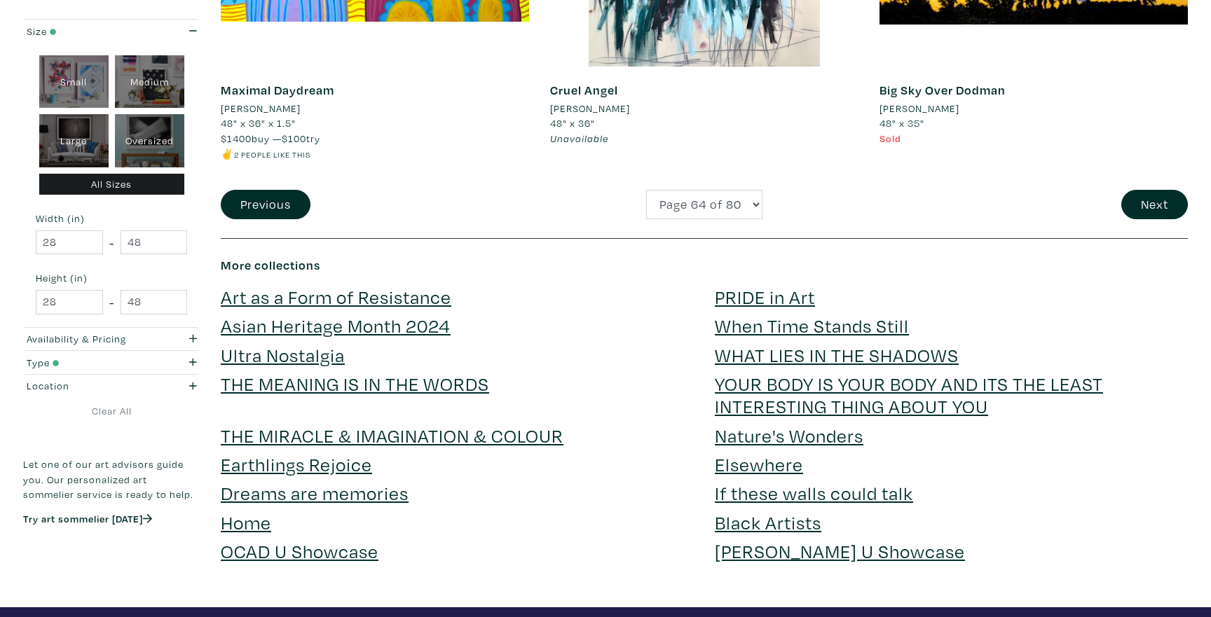
click at [1157, 210] on button "Next" at bounding box center [1154, 205] width 67 height 30
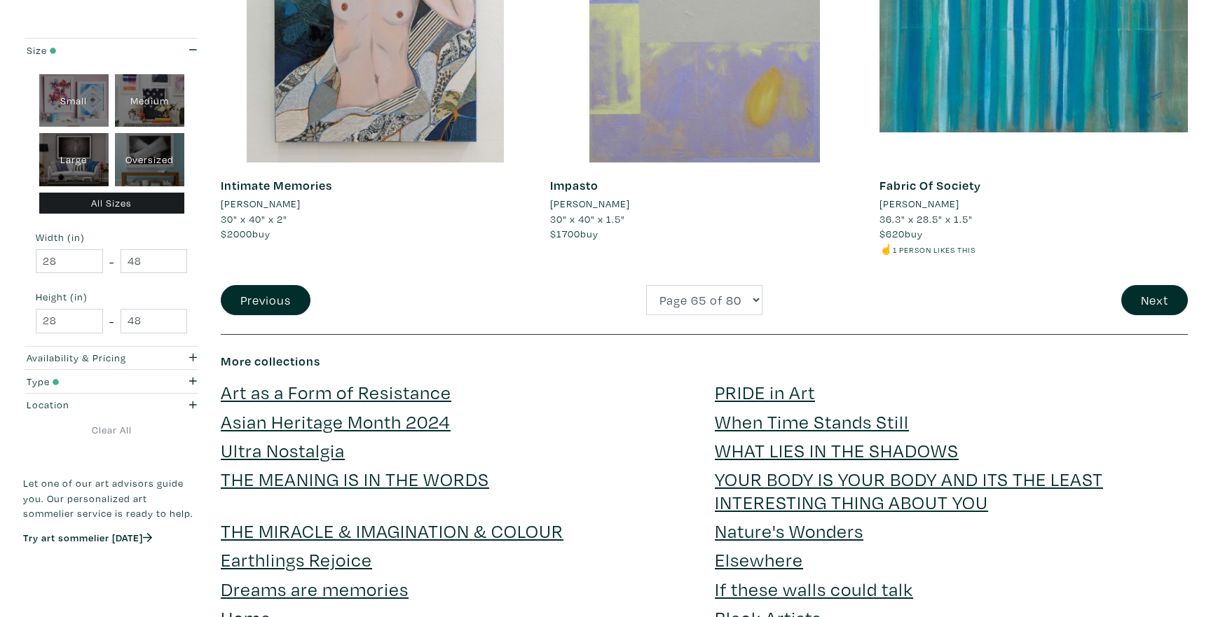
scroll to position [3384, 0]
click at [1160, 311] on button "Next" at bounding box center [1154, 301] width 67 height 30
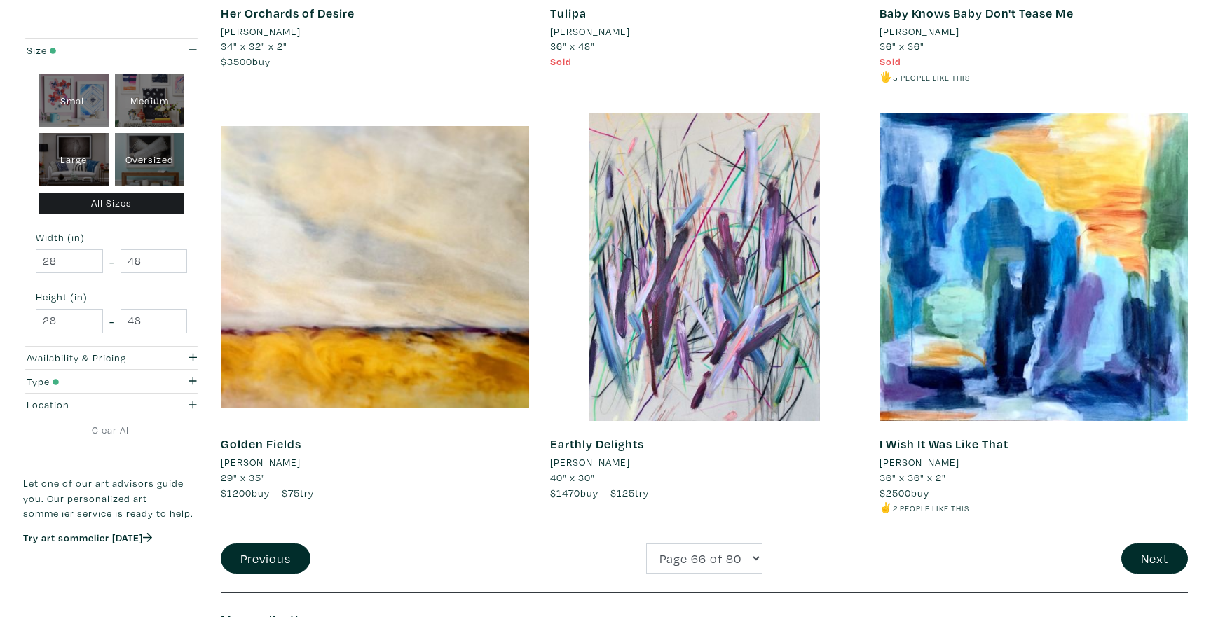
scroll to position [3237, 0]
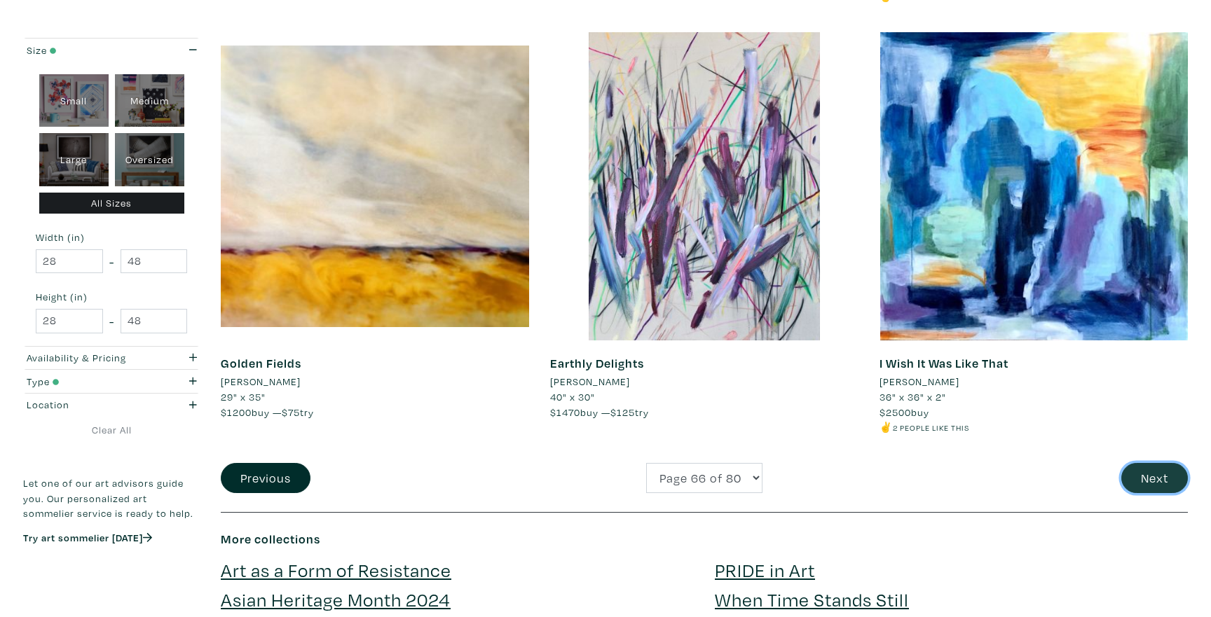
click at [1141, 481] on button "Next" at bounding box center [1154, 478] width 67 height 30
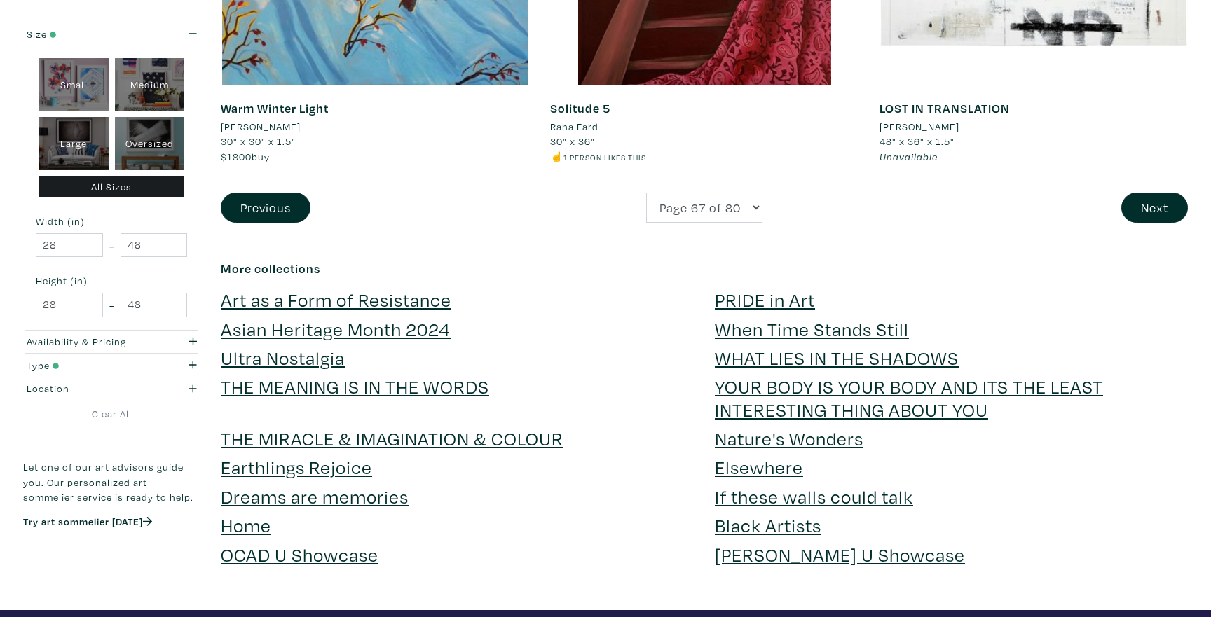
scroll to position [3480, 0]
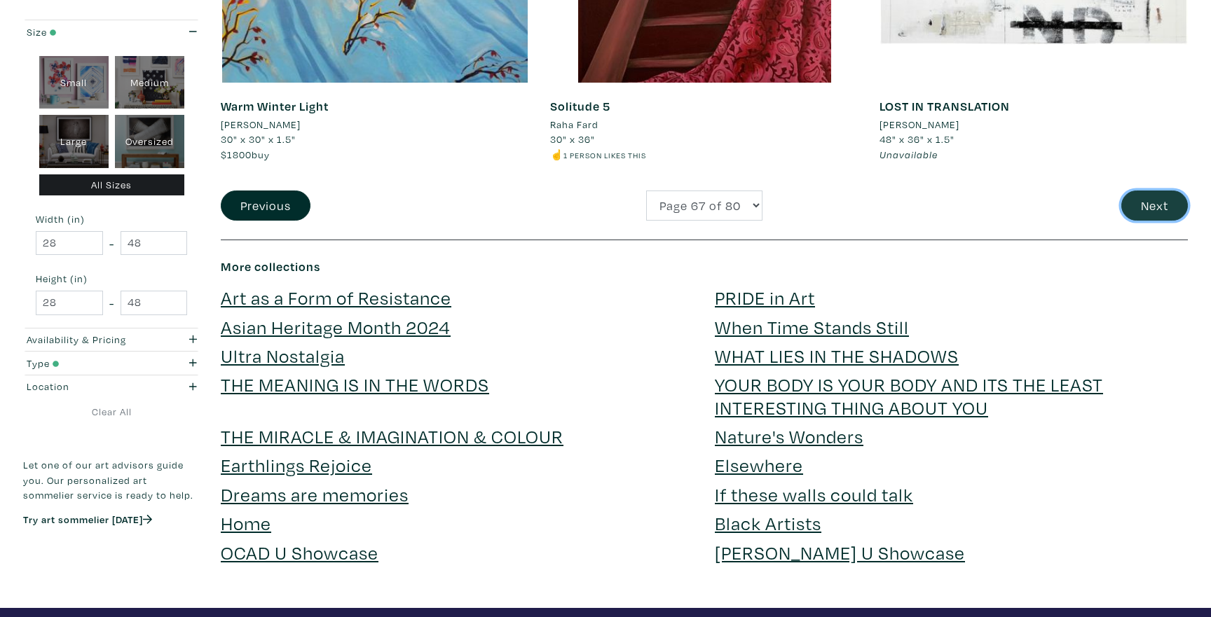
click at [1173, 217] on button "Next" at bounding box center [1154, 206] width 67 height 30
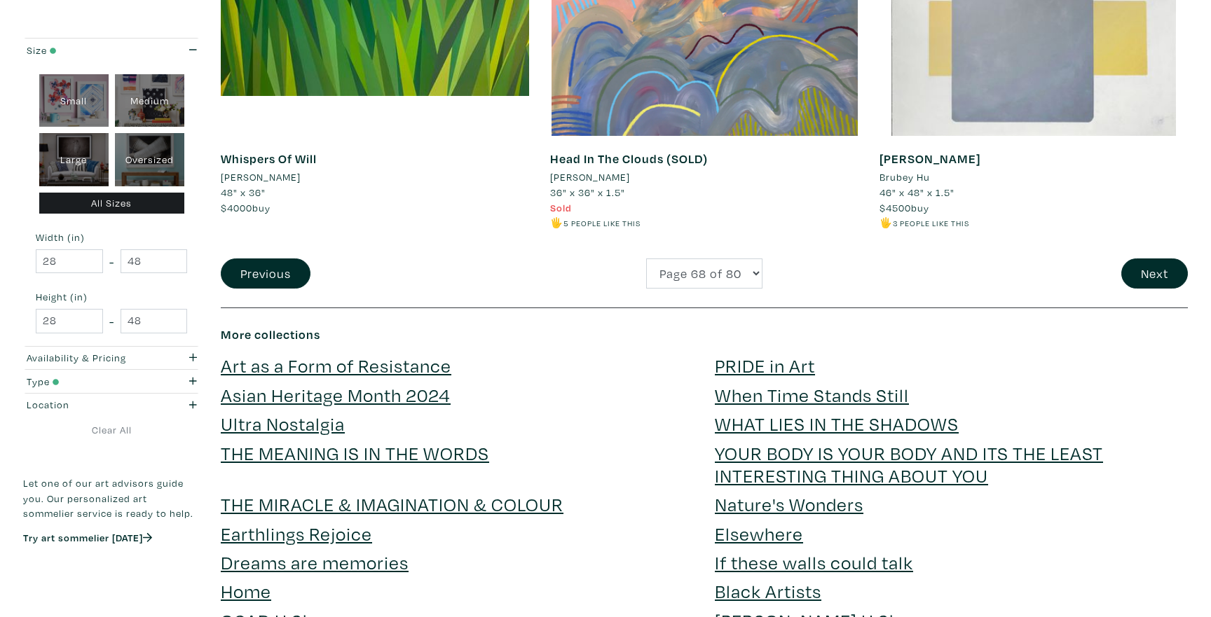
scroll to position [3443, 0]
click at [1137, 258] on button "Next" at bounding box center [1154, 273] width 67 height 30
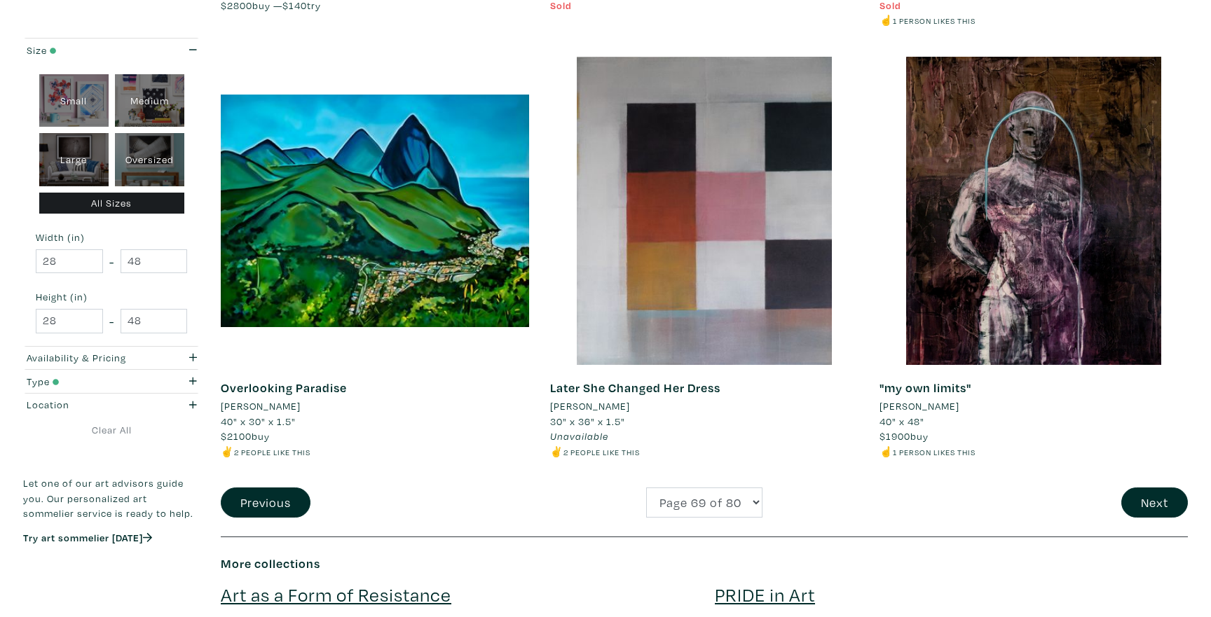
scroll to position [3205, 0]
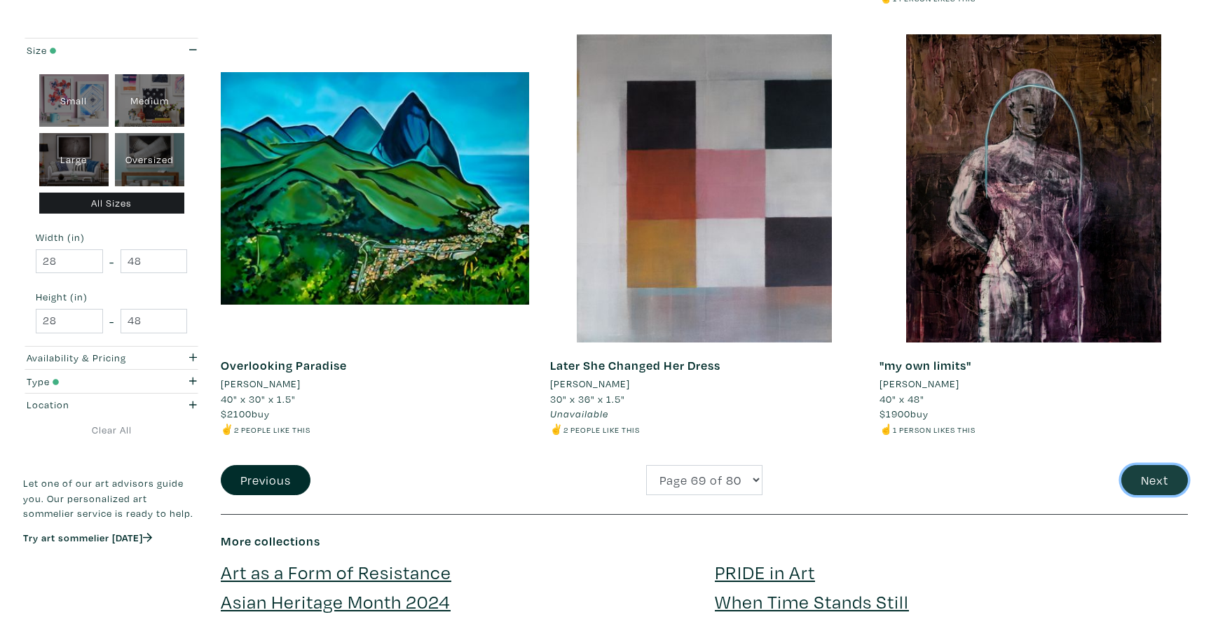
click at [1153, 481] on button "Next" at bounding box center [1154, 480] width 67 height 30
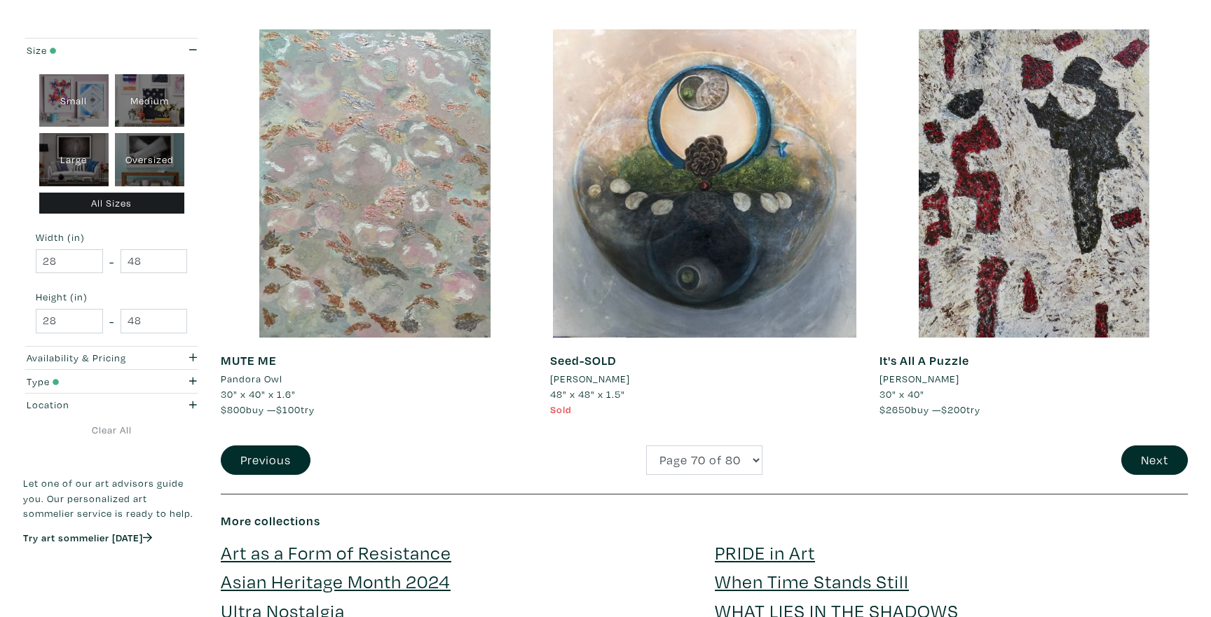
scroll to position [3241, 0]
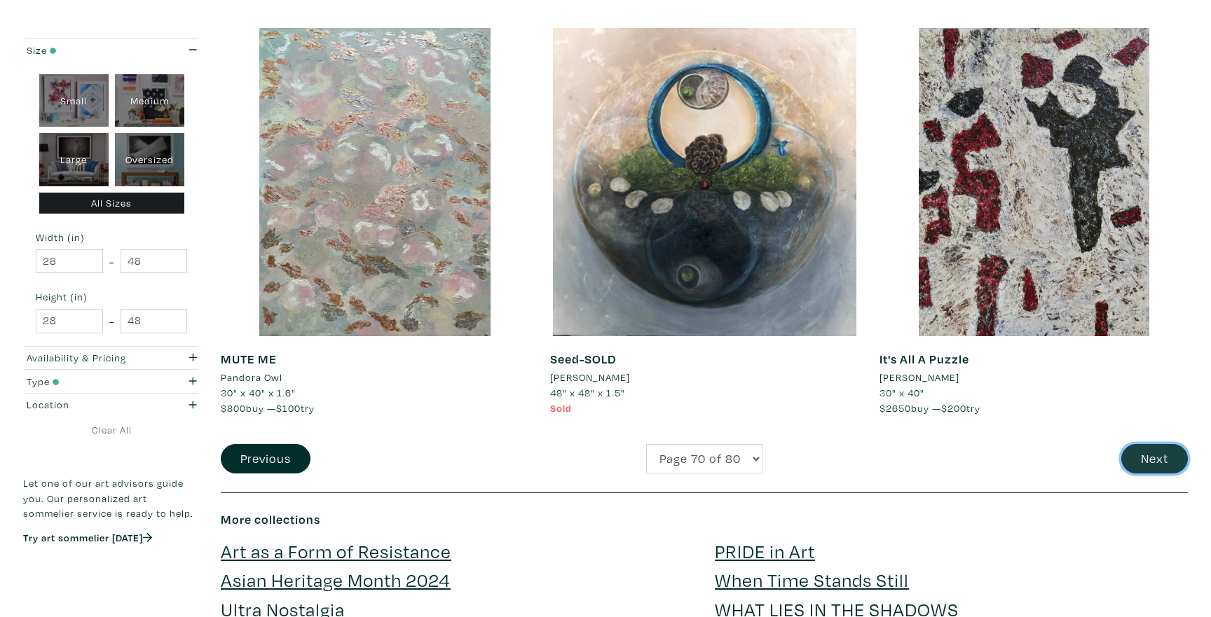
click at [1160, 444] on button "Next" at bounding box center [1154, 459] width 67 height 30
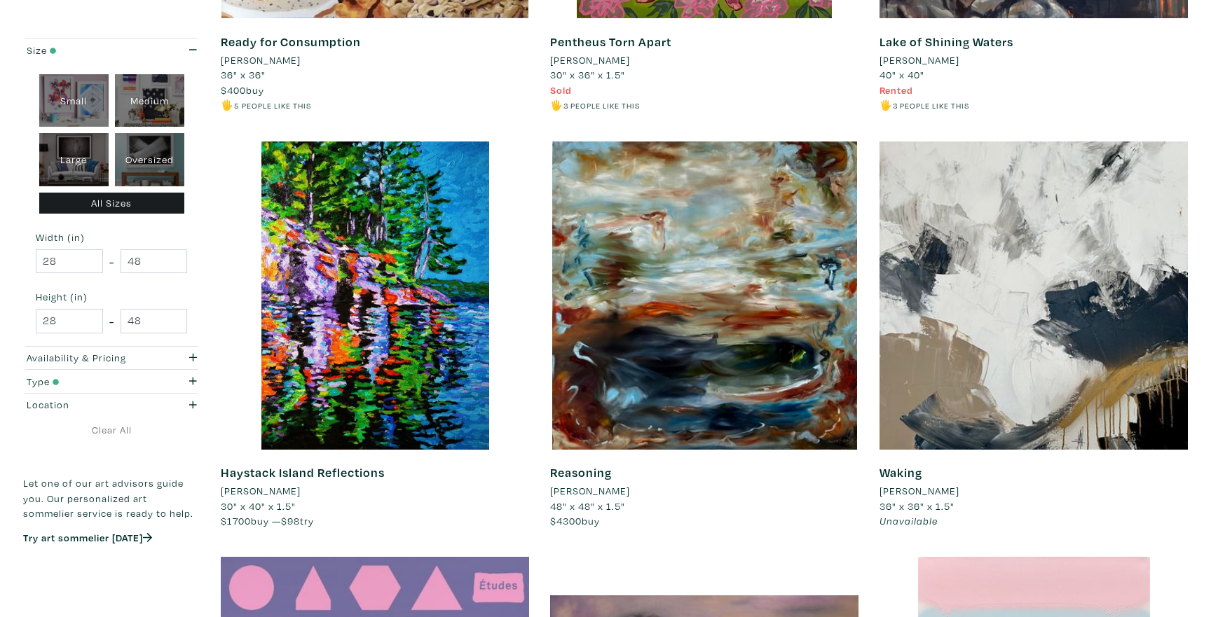
scroll to position [536, 0]
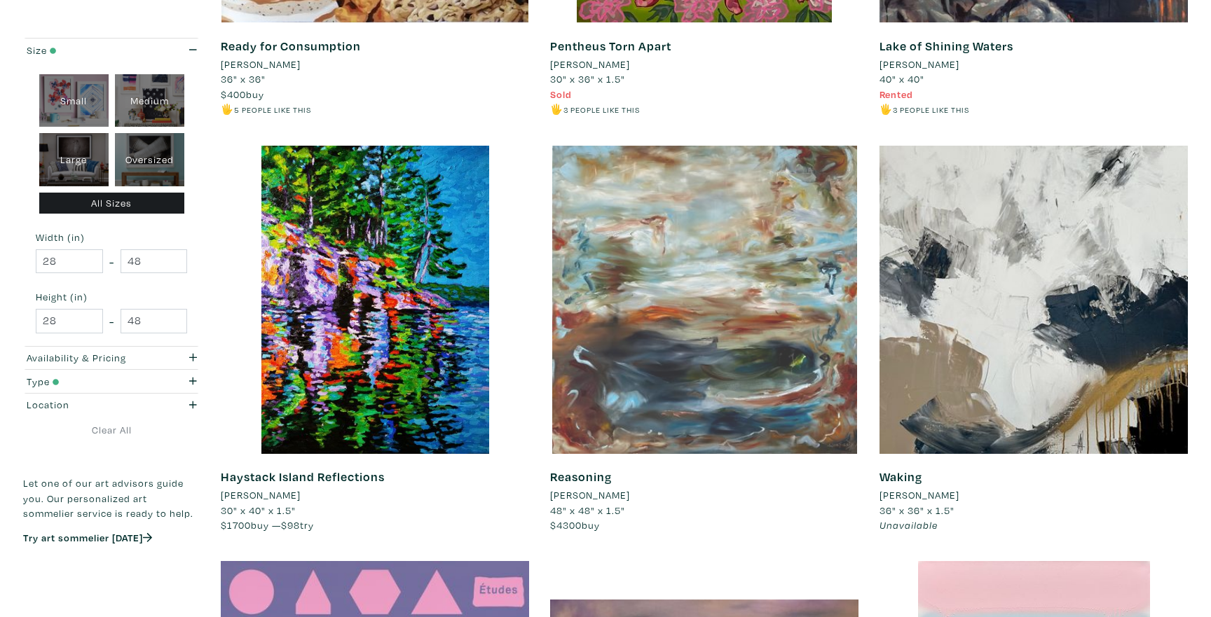
click at [837, 362] on div at bounding box center [704, 300] width 308 height 308
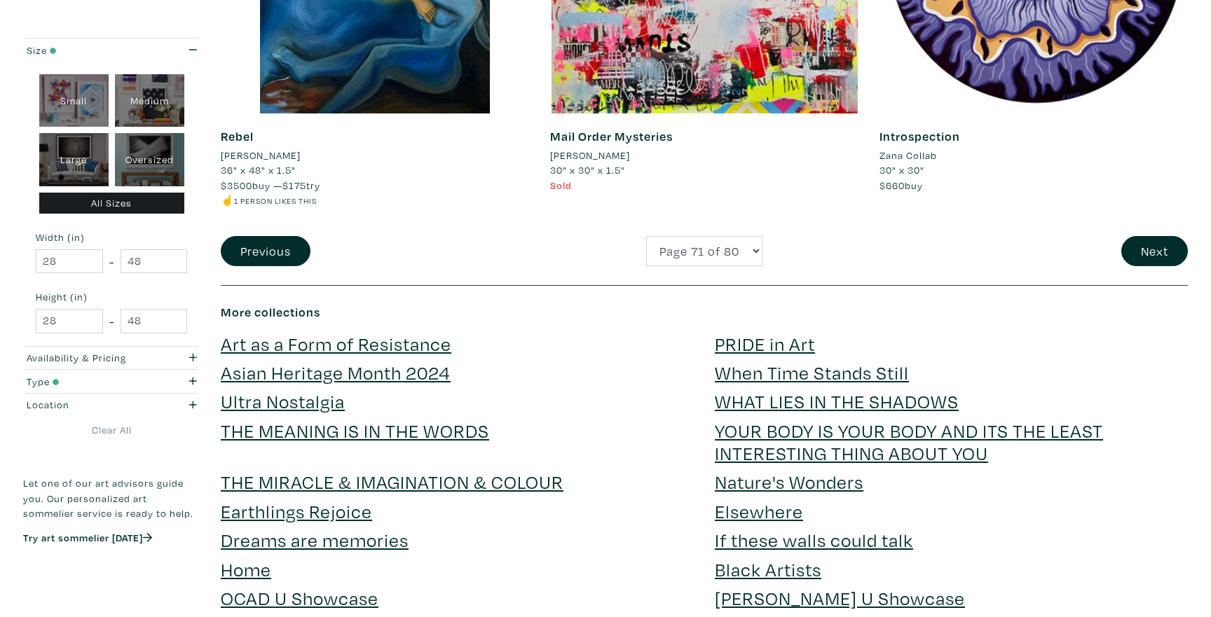
scroll to position [3413, 0]
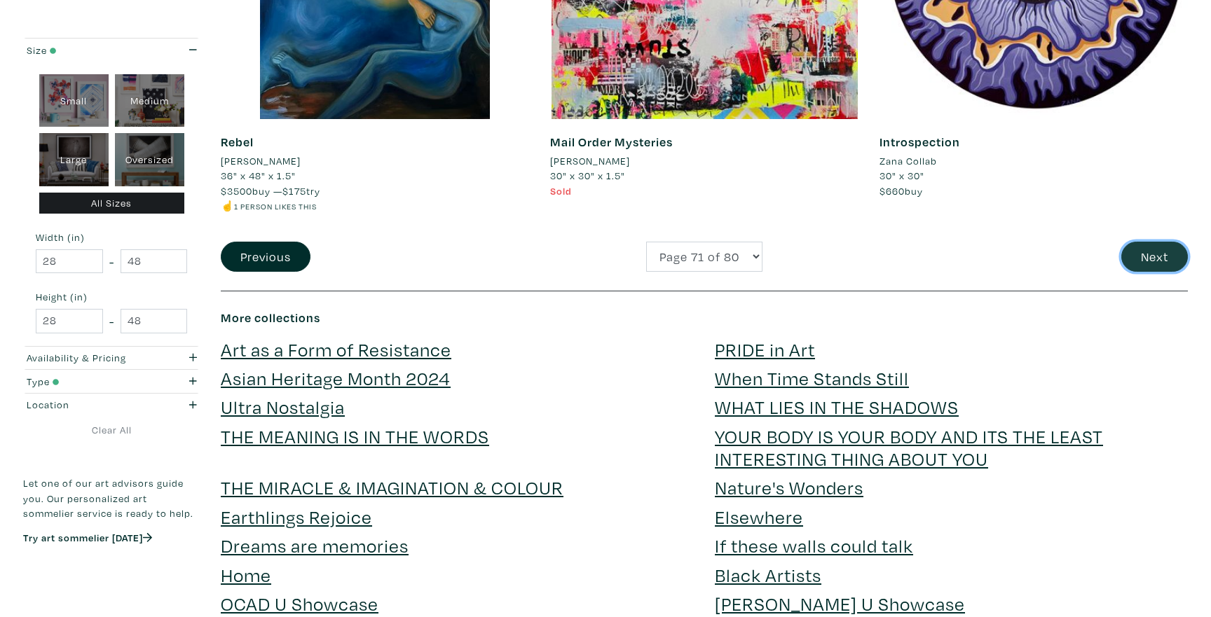
click at [1144, 247] on button "Next" at bounding box center [1154, 257] width 67 height 30
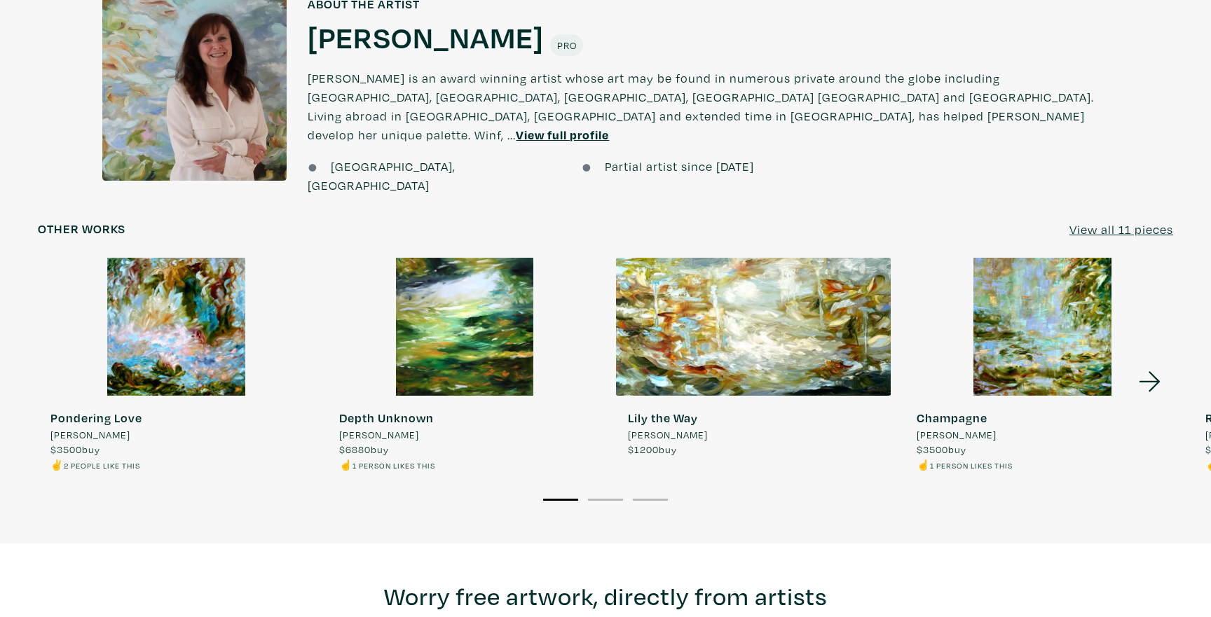
scroll to position [1150, 0]
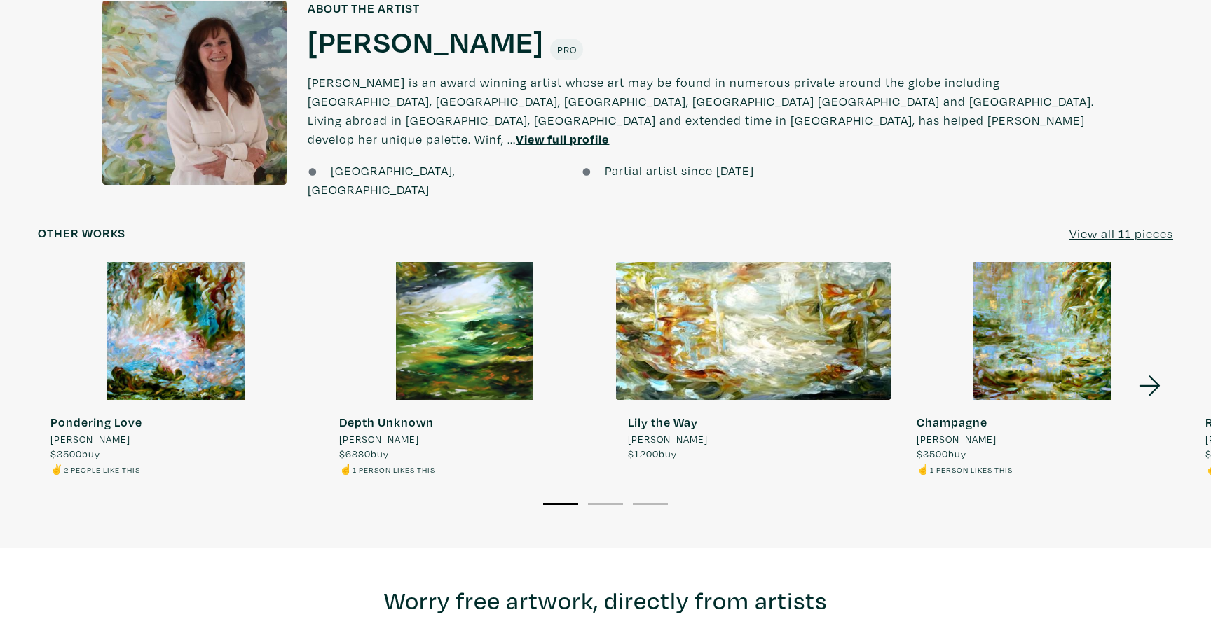
click at [1152, 376] on icon at bounding box center [1150, 386] width 48 height 38
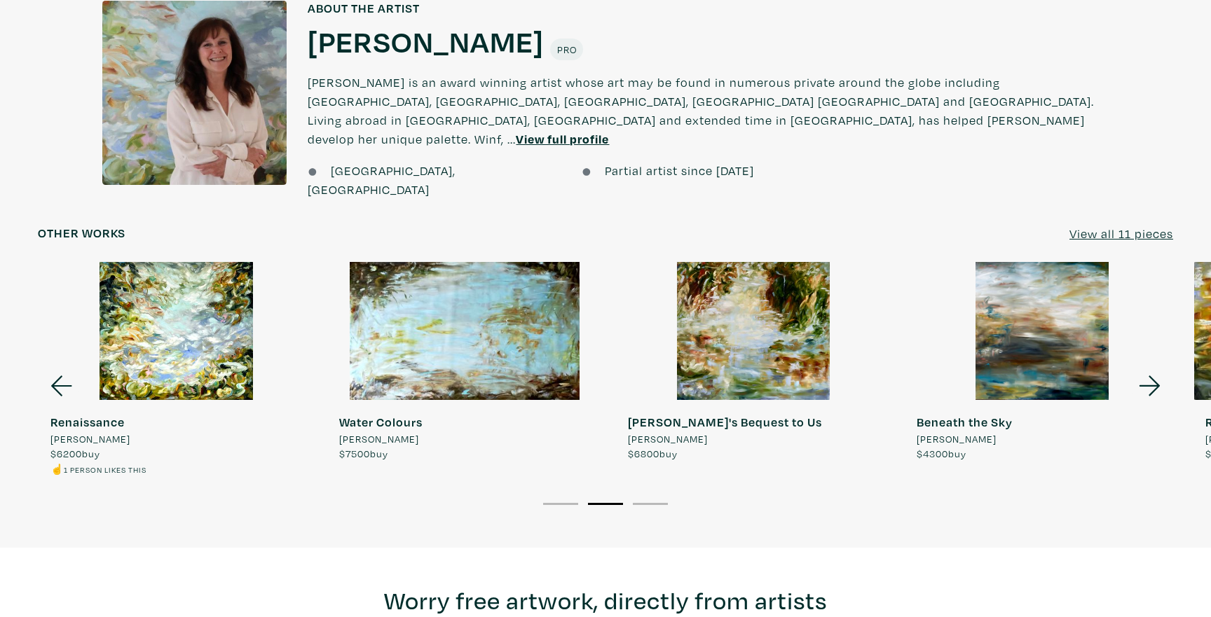
click at [1152, 376] on icon at bounding box center [1150, 386] width 48 height 38
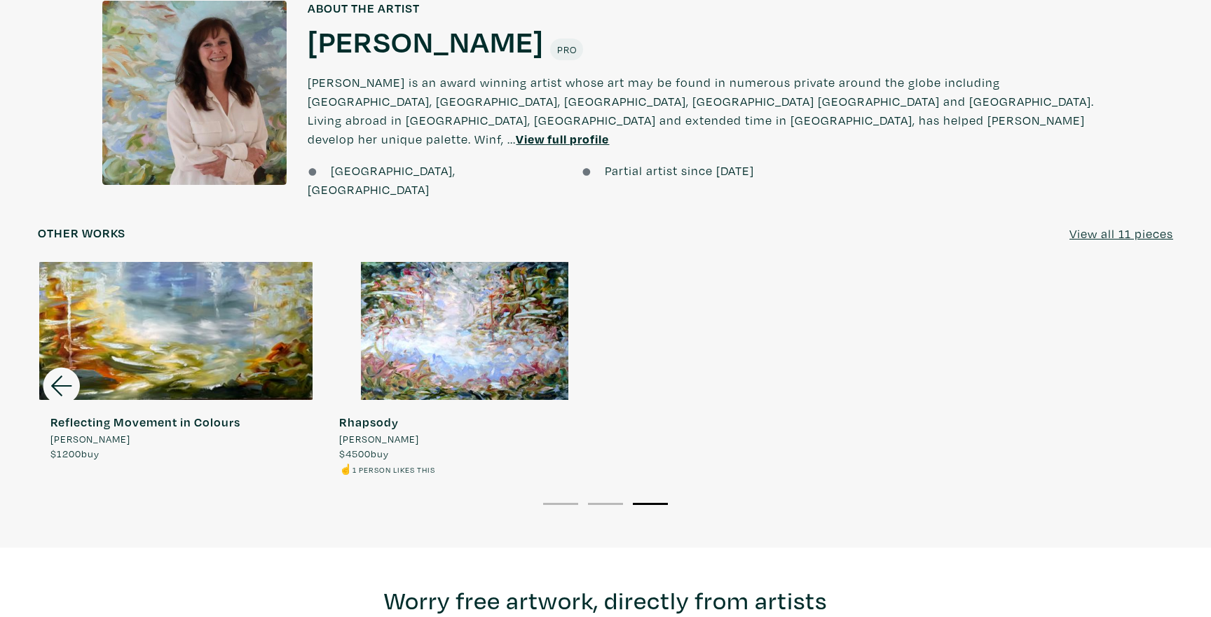
click at [58, 370] on icon at bounding box center [62, 386] width 48 height 38
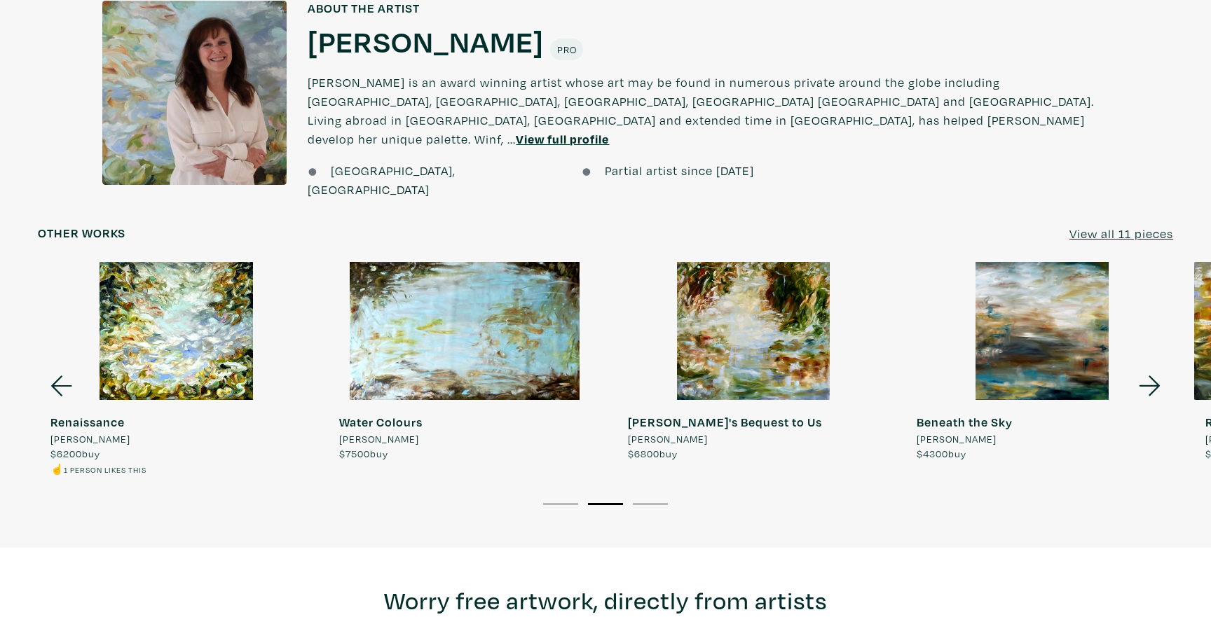
click at [1078, 359] on div at bounding box center [1042, 331] width 276 height 138
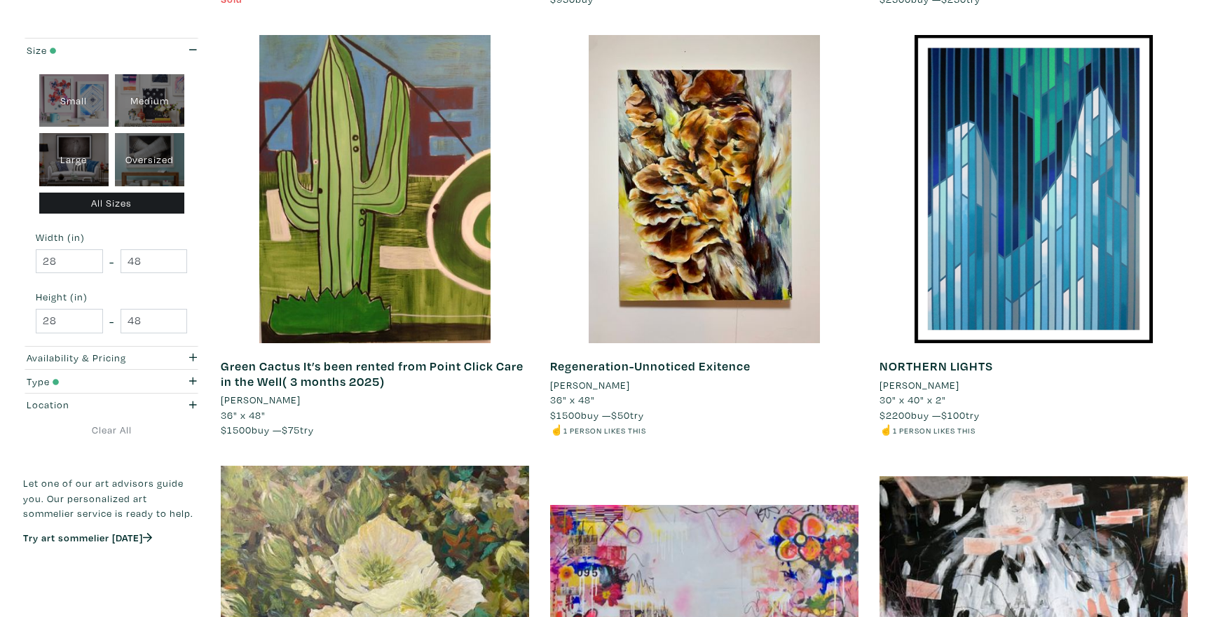
scroll to position [636, 0]
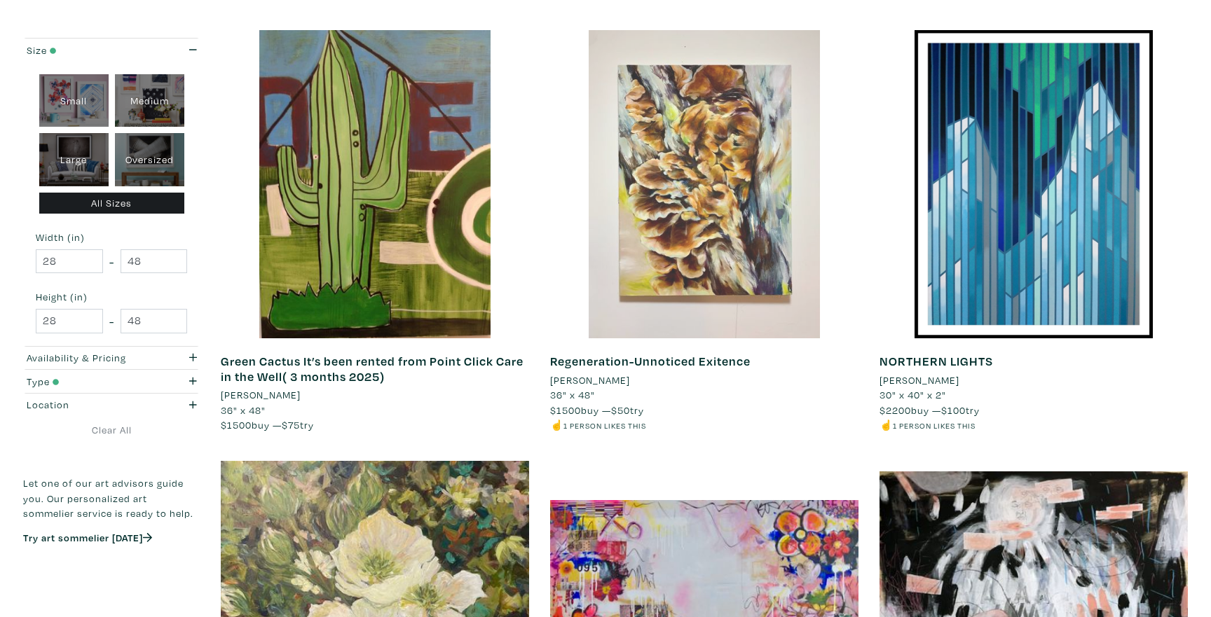
click at [790, 267] on div at bounding box center [704, 184] width 308 height 308
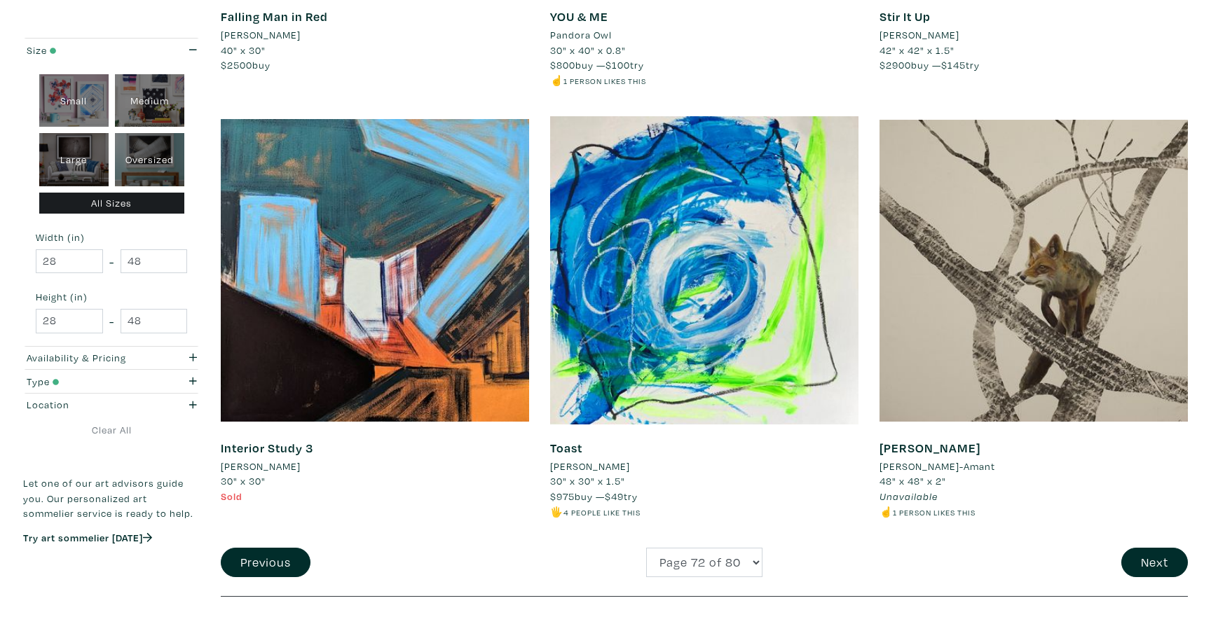
scroll to position [3141, 0]
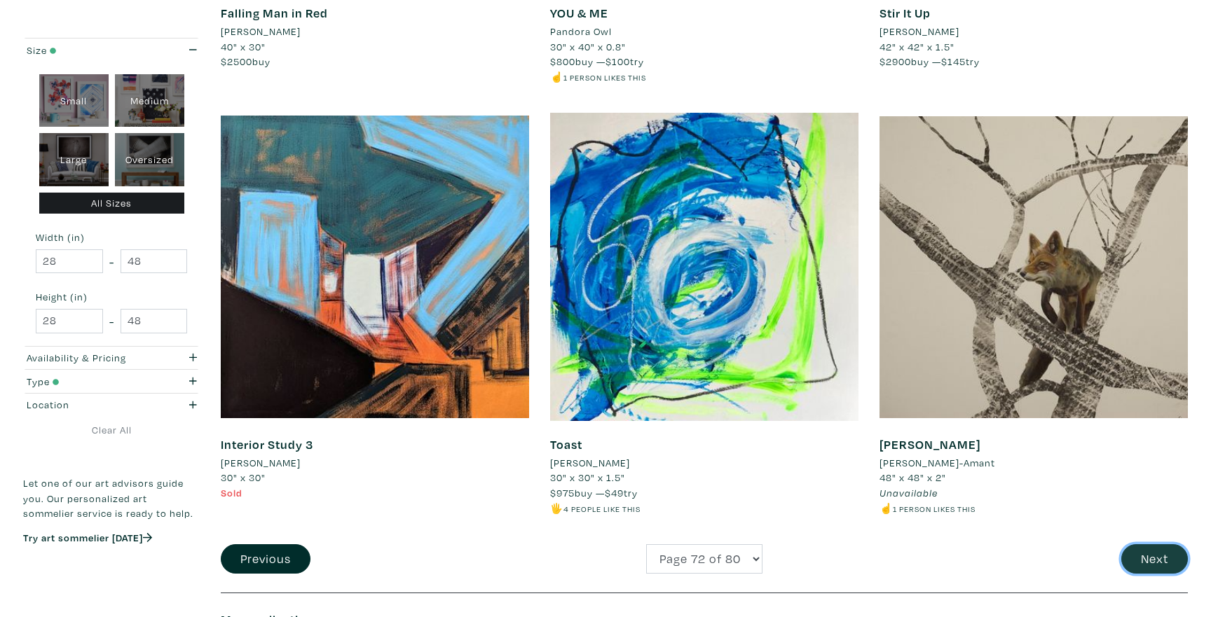
click at [1138, 563] on button "Next" at bounding box center [1154, 559] width 67 height 30
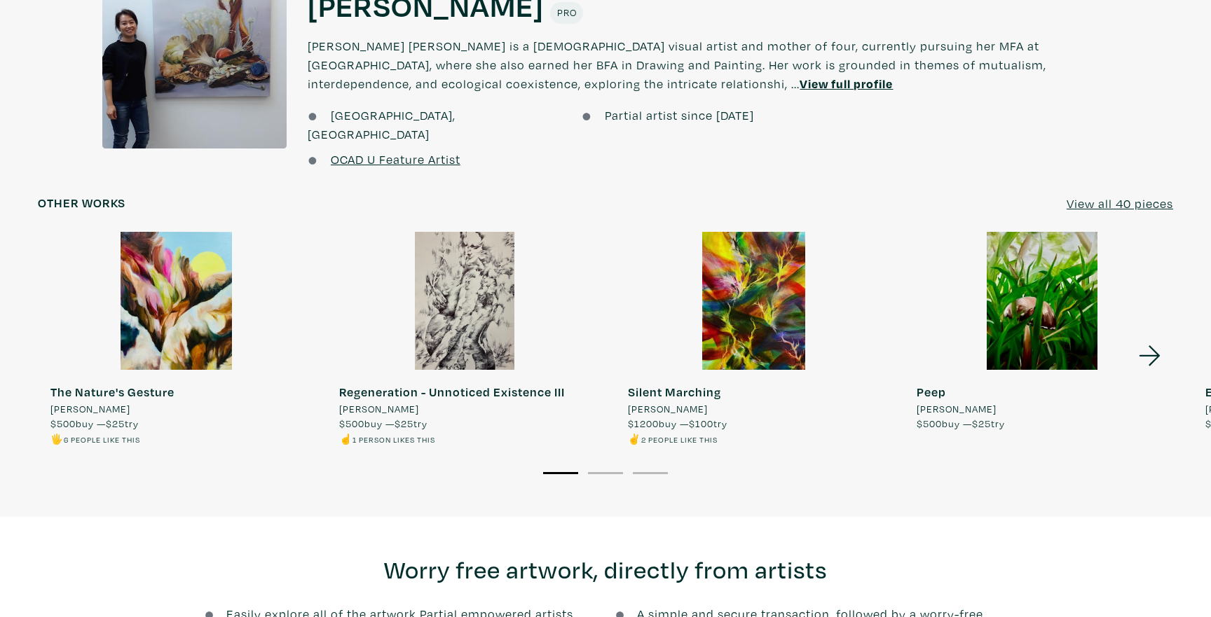
scroll to position [1268, 0]
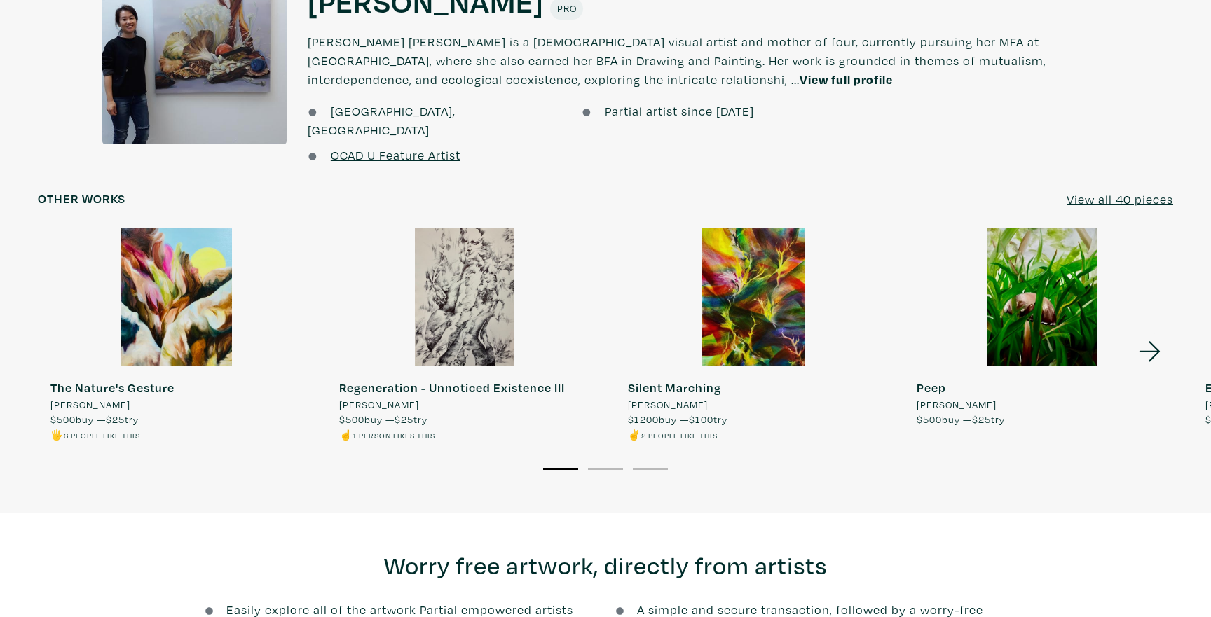
click at [1132, 193] on u "View all 40 pieces" at bounding box center [1119, 199] width 107 height 16
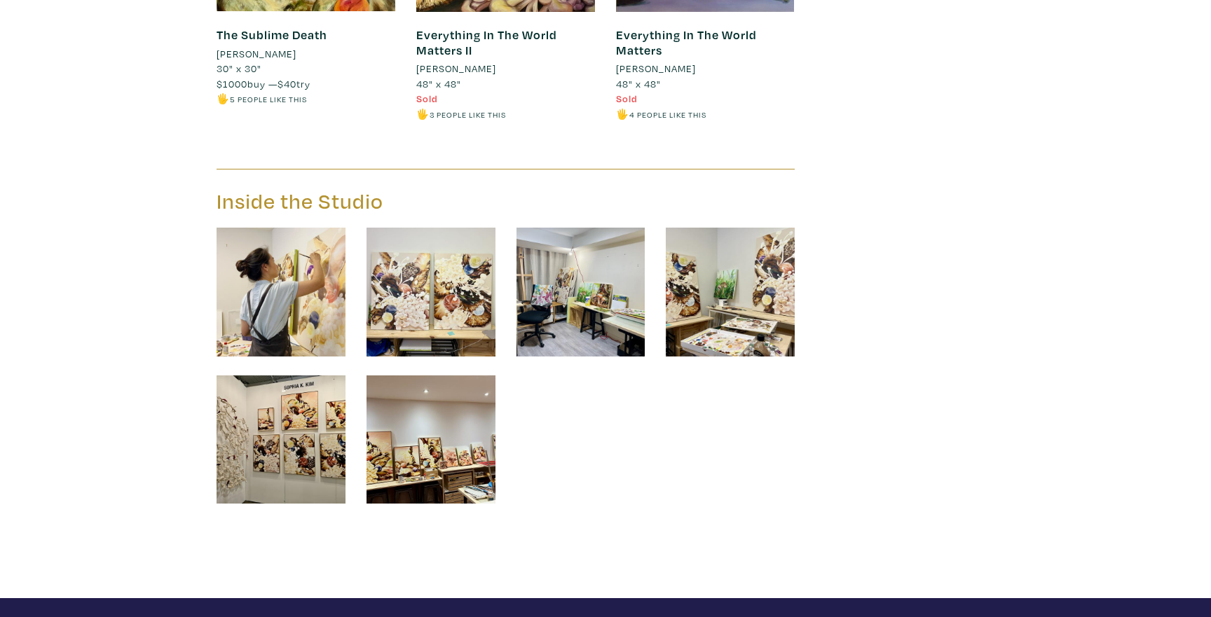
scroll to position [6143, 0]
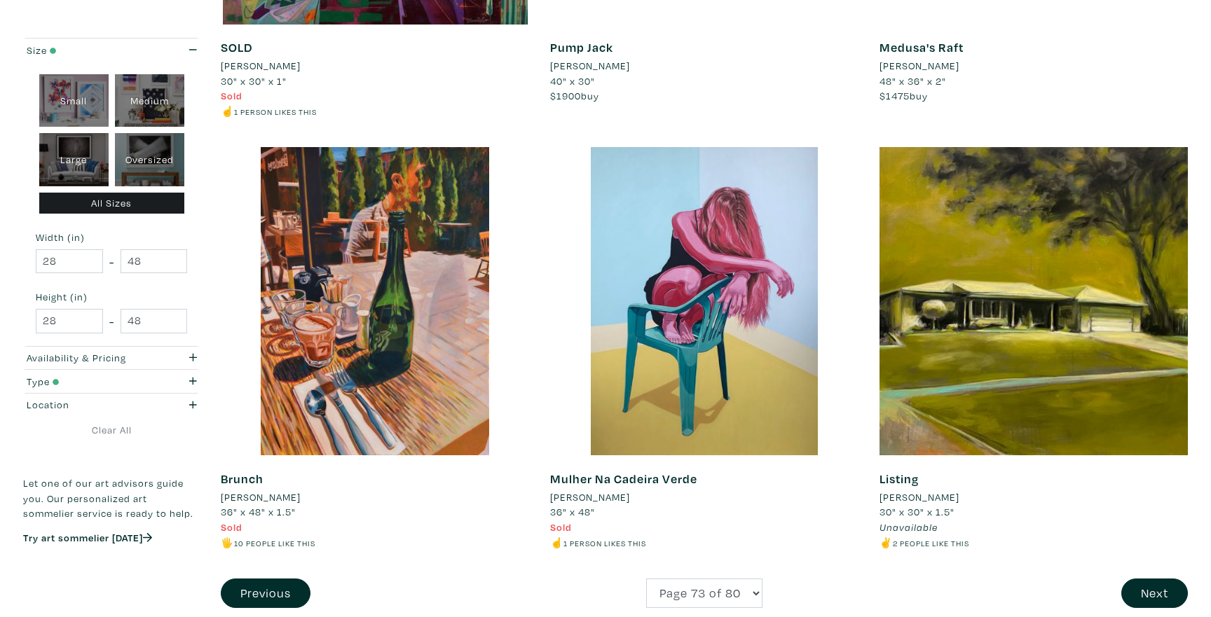
scroll to position [3145, 0]
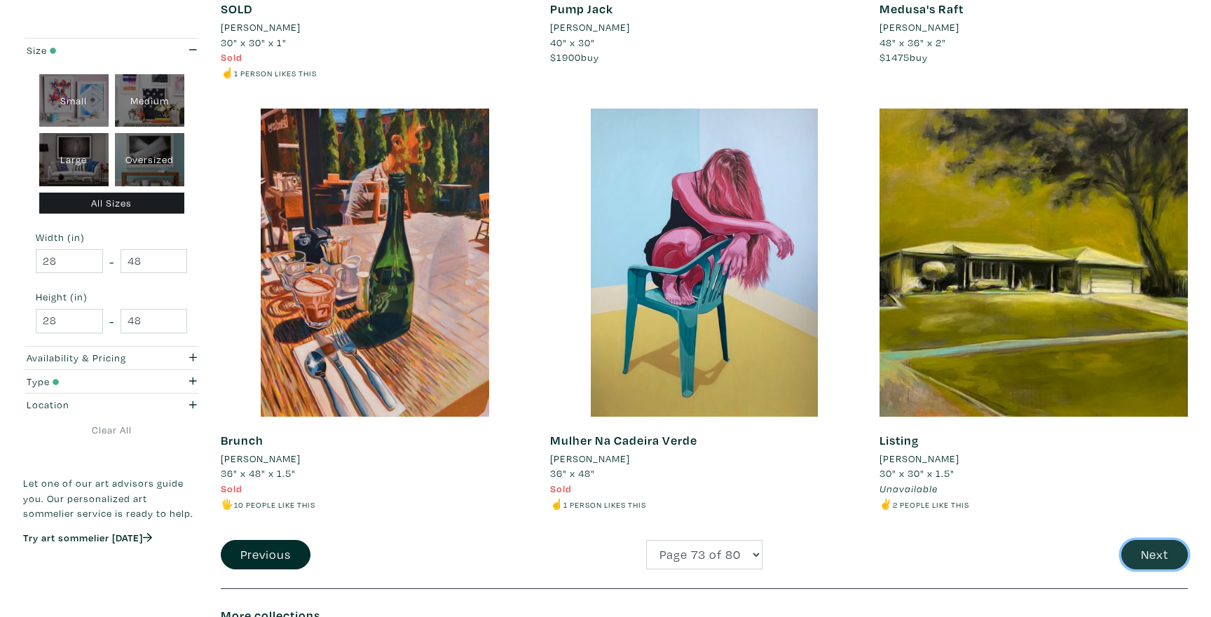
click at [1141, 548] on button "Next" at bounding box center [1154, 555] width 67 height 30
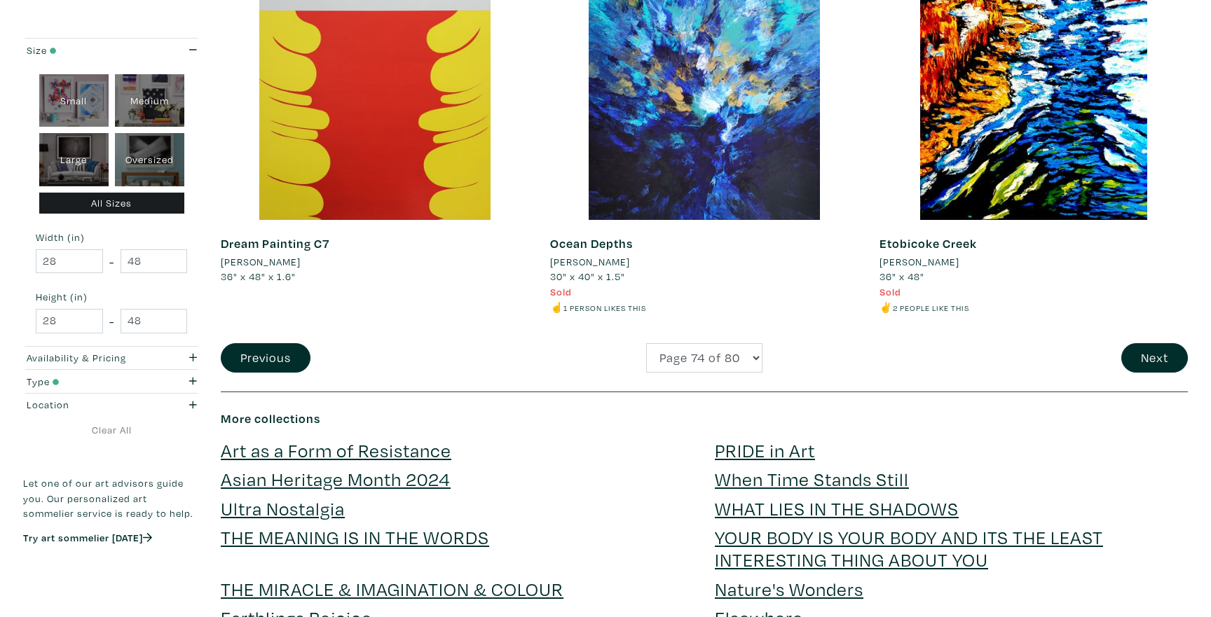
scroll to position [3354, 0]
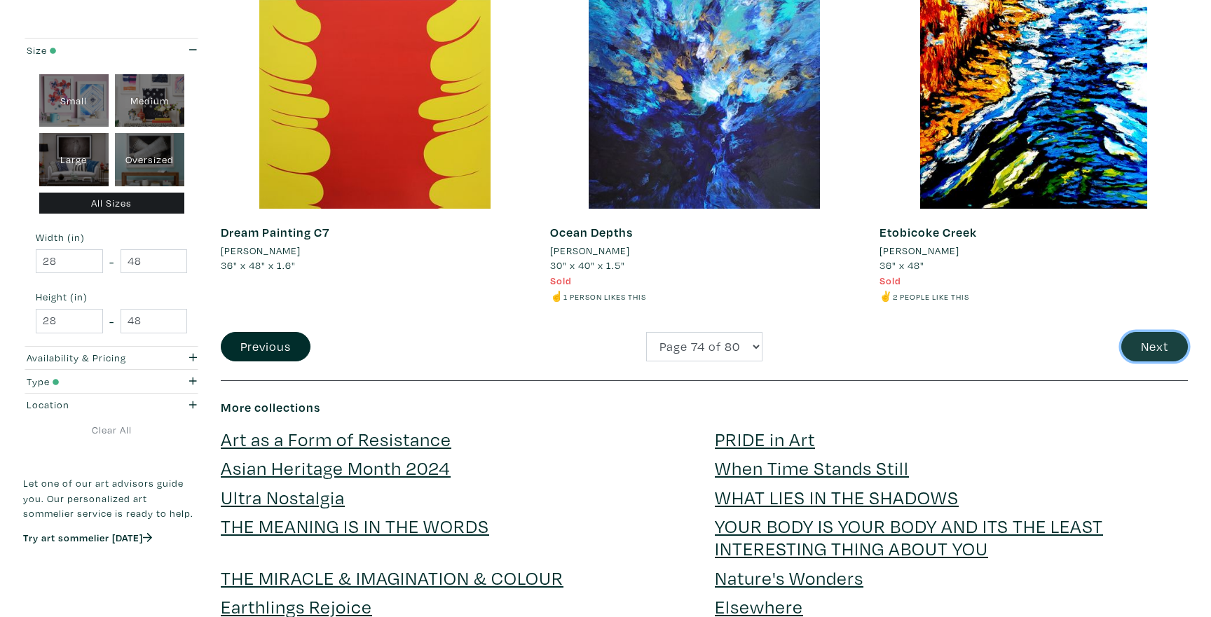
click at [1135, 356] on button "Next" at bounding box center [1154, 347] width 67 height 30
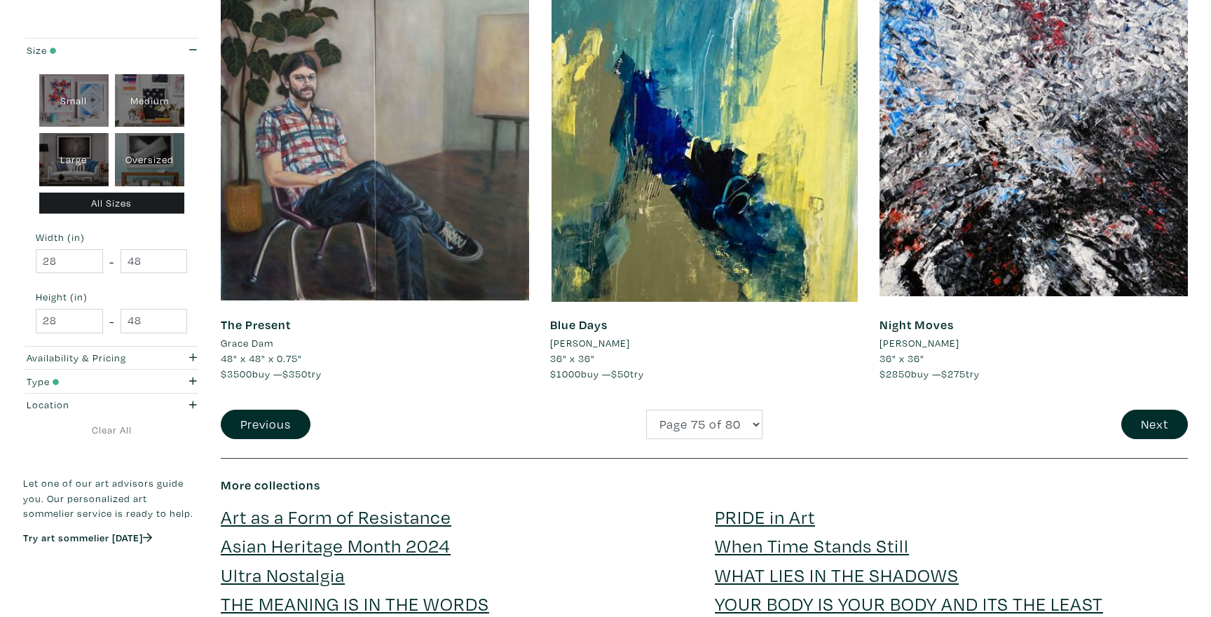
scroll to position [3285, 0]
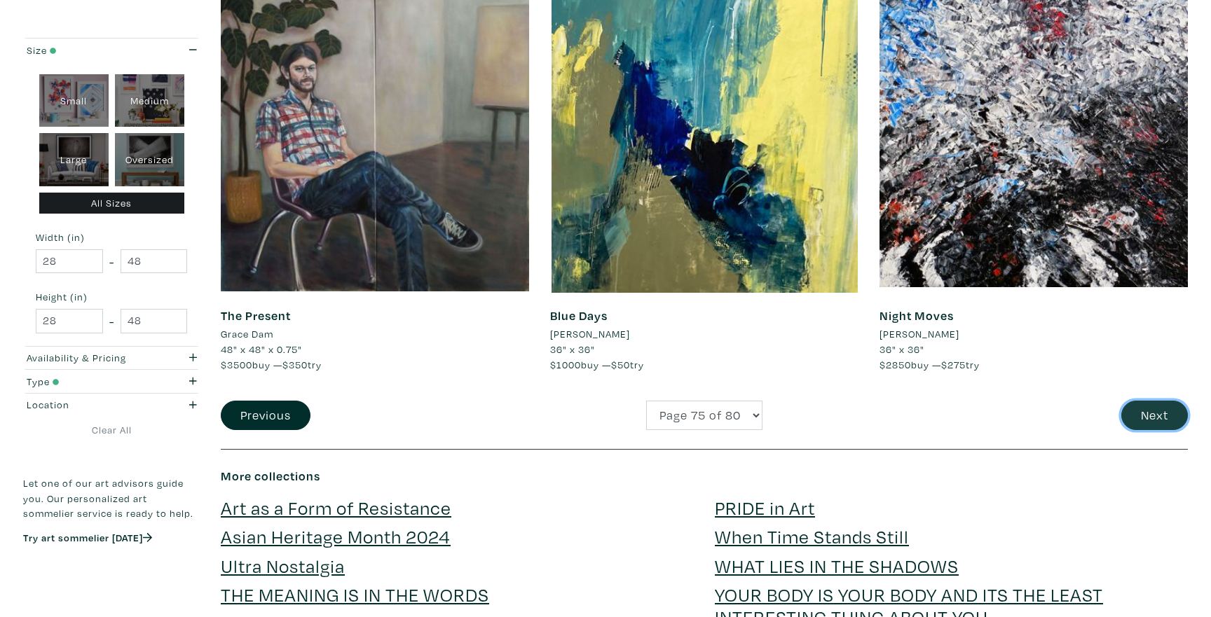
click at [1139, 401] on button "Next" at bounding box center [1154, 416] width 67 height 30
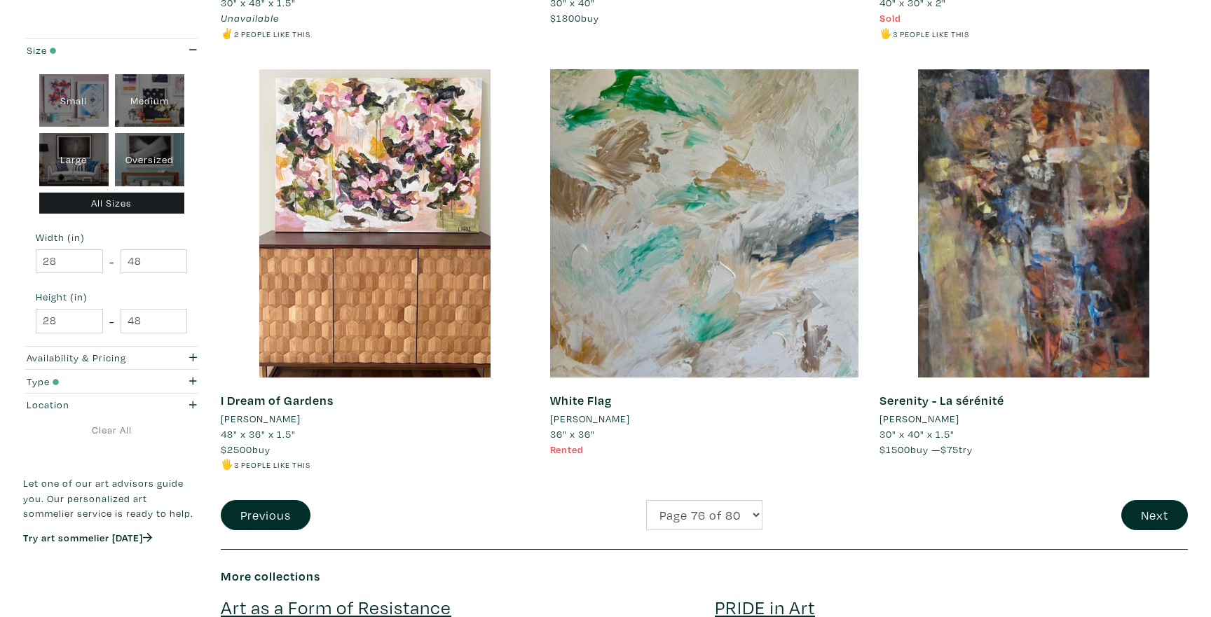
scroll to position [3199, 0]
click at [1176, 528] on button "Next" at bounding box center [1154, 516] width 67 height 30
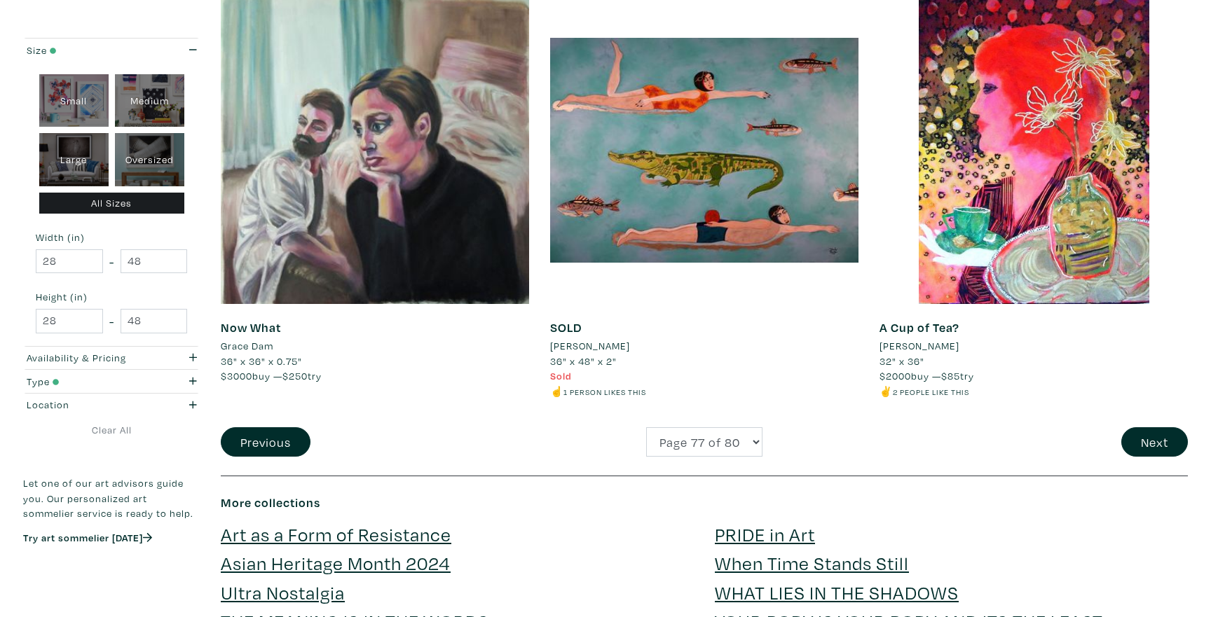
scroll to position [3290, 0]
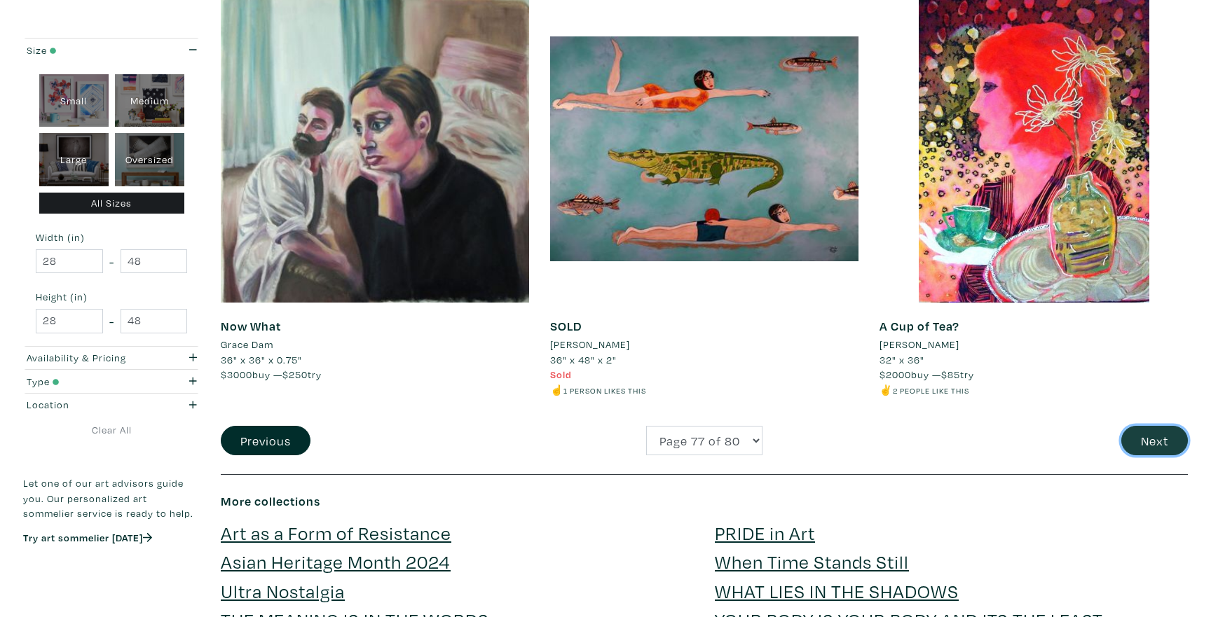
click at [1134, 426] on button "Next" at bounding box center [1154, 441] width 67 height 30
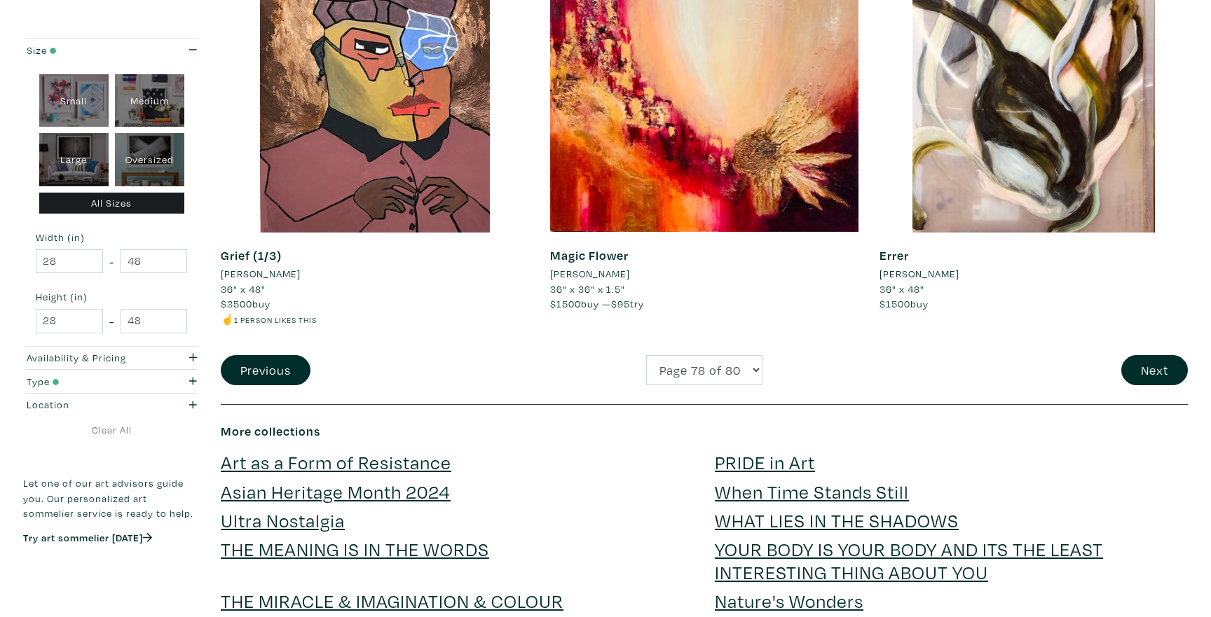
scroll to position [3314, 0]
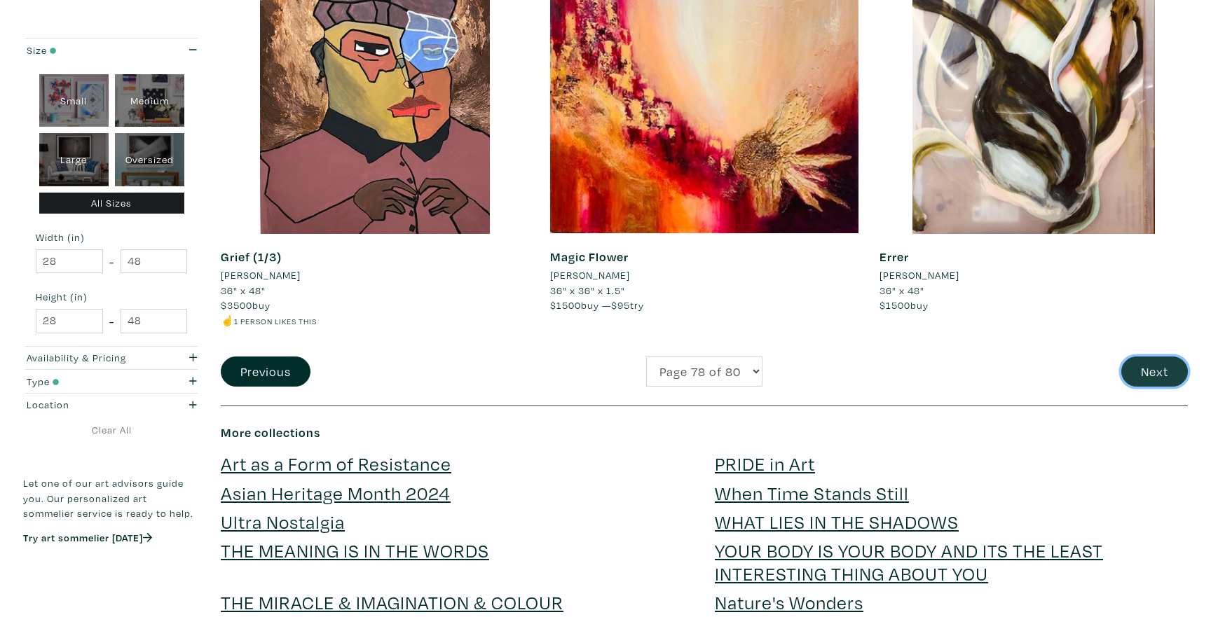
click at [1178, 371] on button "Next" at bounding box center [1154, 372] width 67 height 30
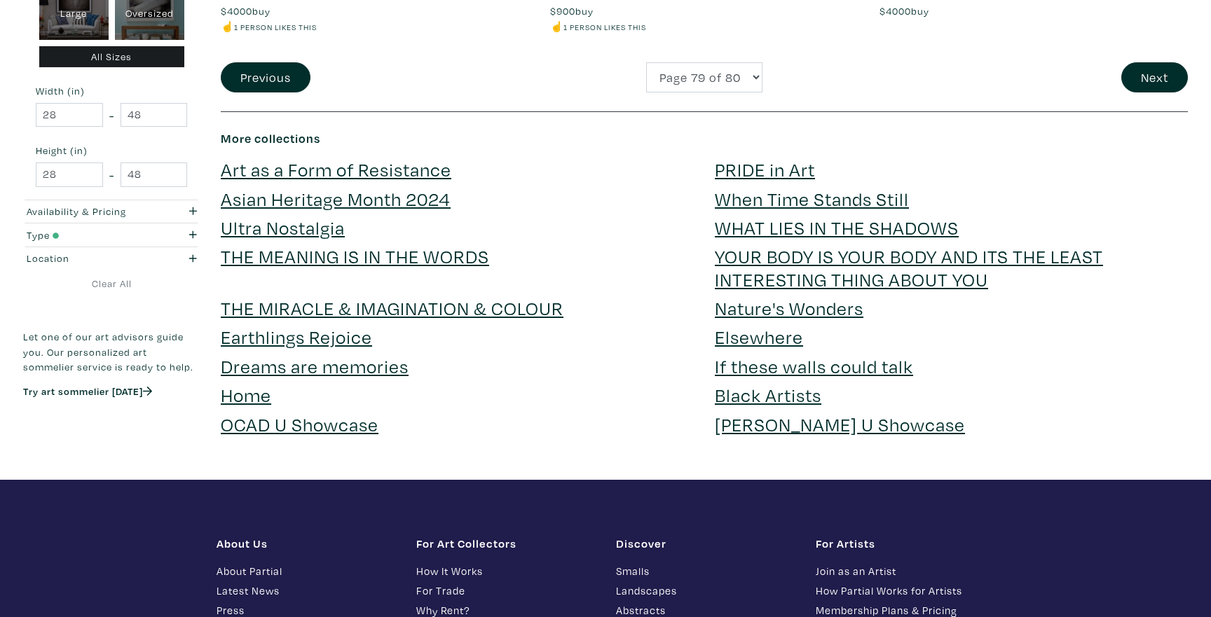
scroll to position [3607, 0]
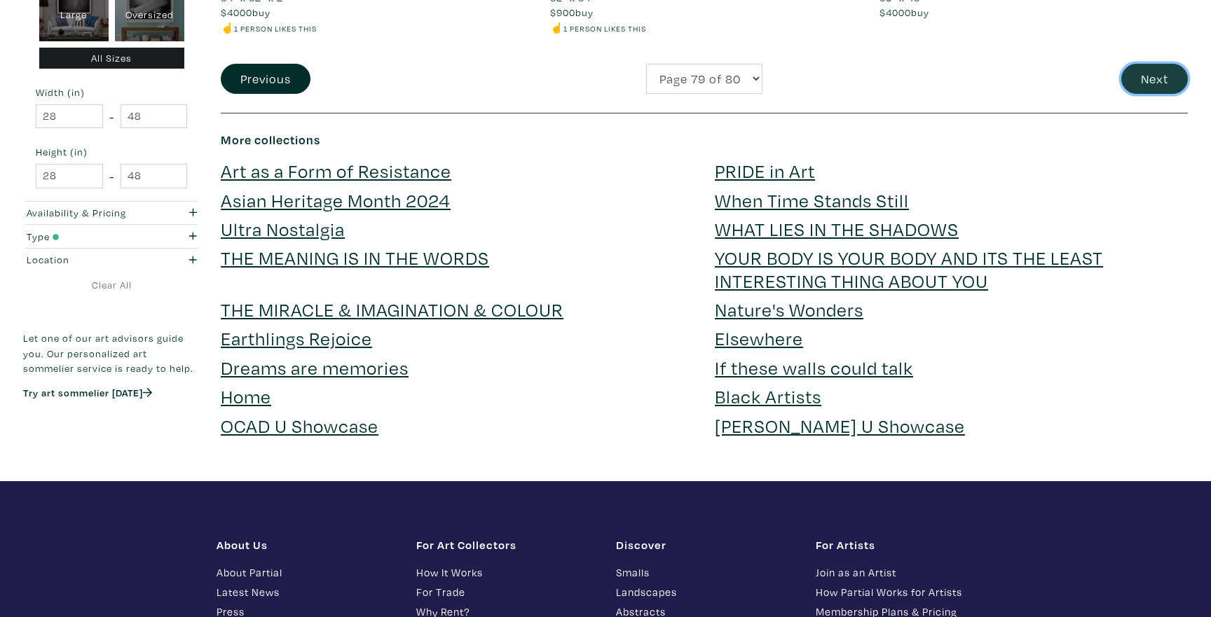
click at [1173, 83] on button "Next" at bounding box center [1154, 79] width 67 height 30
